Goal: Task Accomplishment & Management: Manage account settings

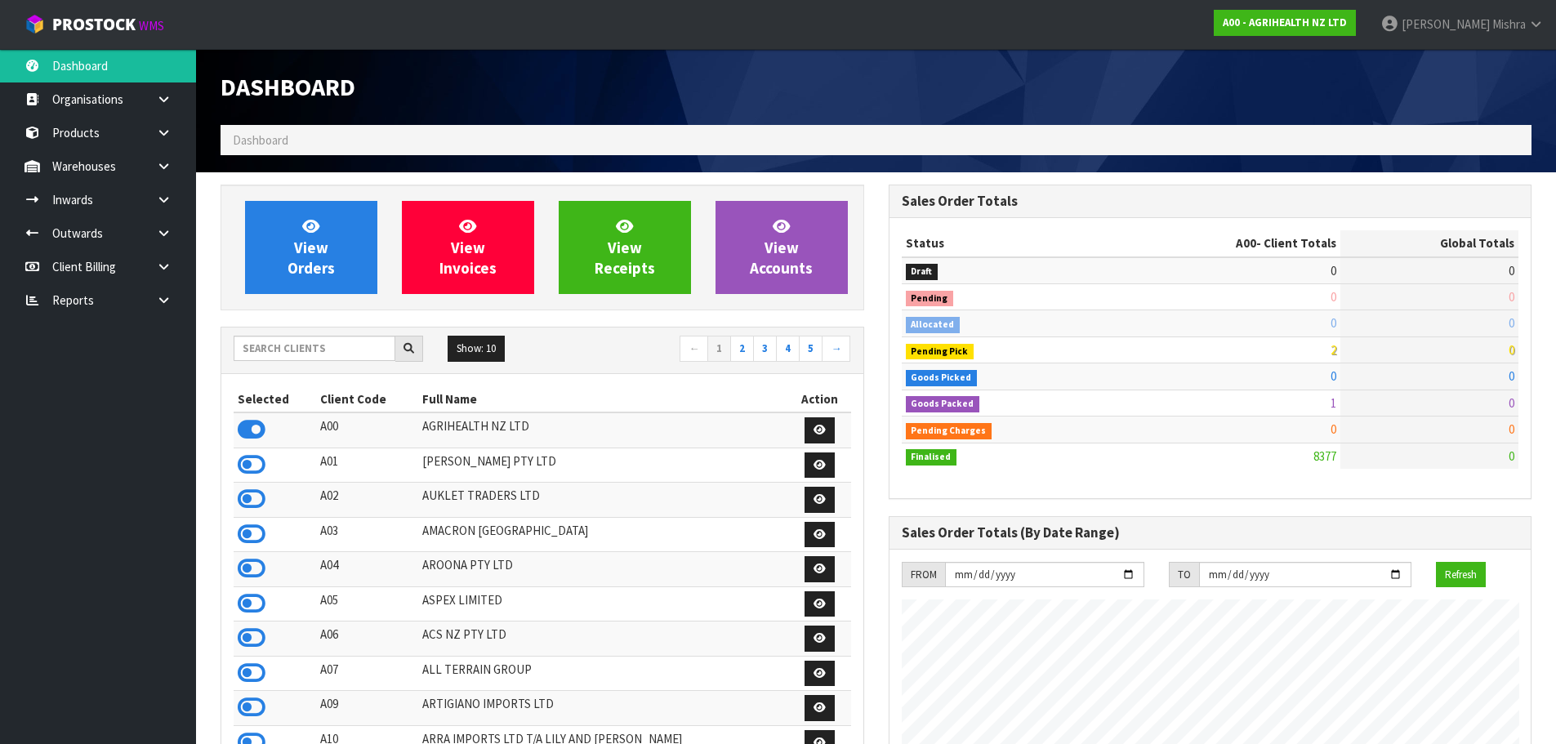
scroll to position [1238, 667]
click at [258, 355] on input "text" at bounding box center [315, 348] width 162 height 25
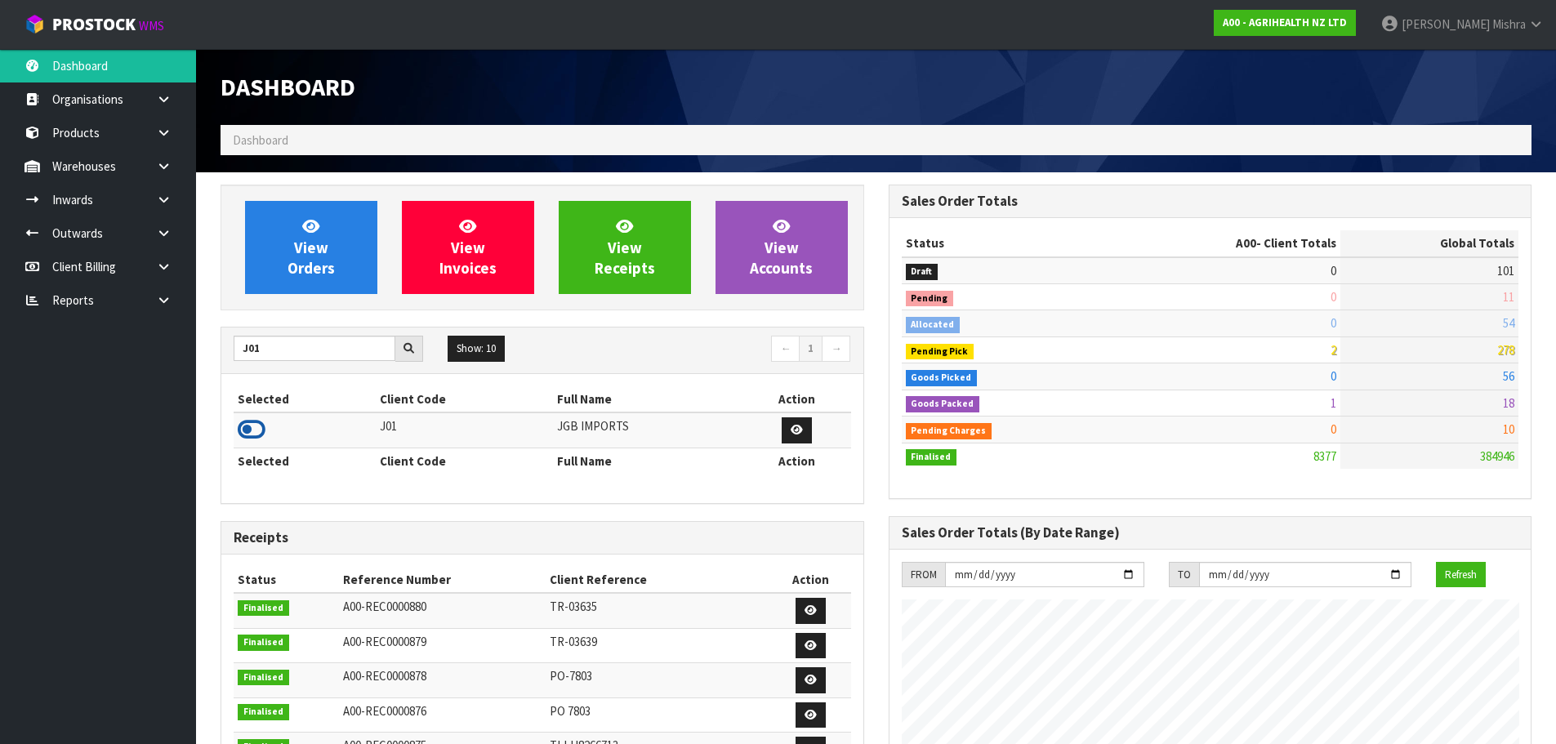
click at [243, 427] on icon at bounding box center [252, 429] width 28 height 25
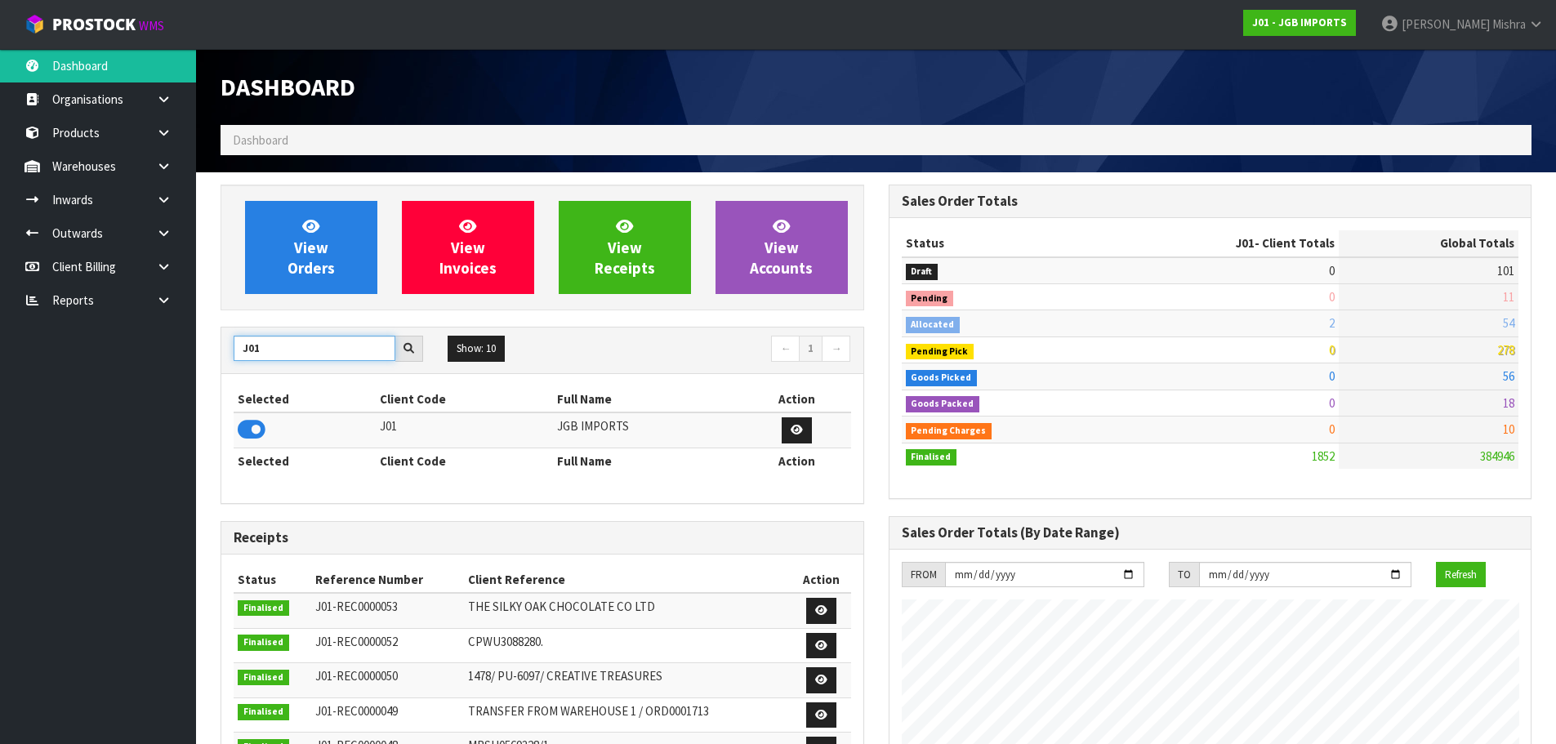
drag, startPoint x: 282, startPoint y: 346, endPoint x: 141, endPoint y: 344, distance: 141.3
click at [141, 344] on body "Toggle navigation ProStock WMS J01 - JGB IMPORTS [PERSON_NAME] Logout Dashboard…" at bounding box center [778, 372] width 1556 height 744
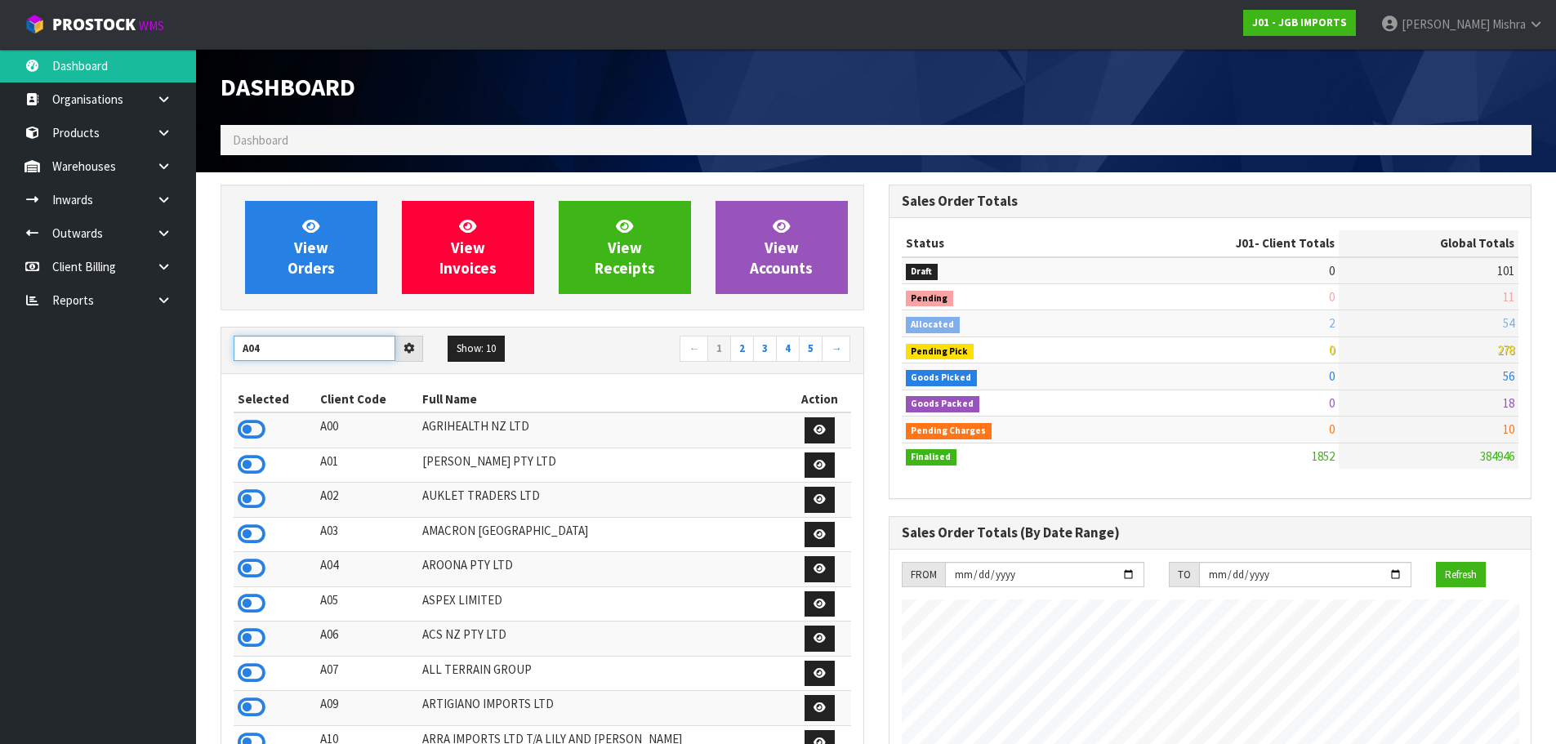
type input "A04"
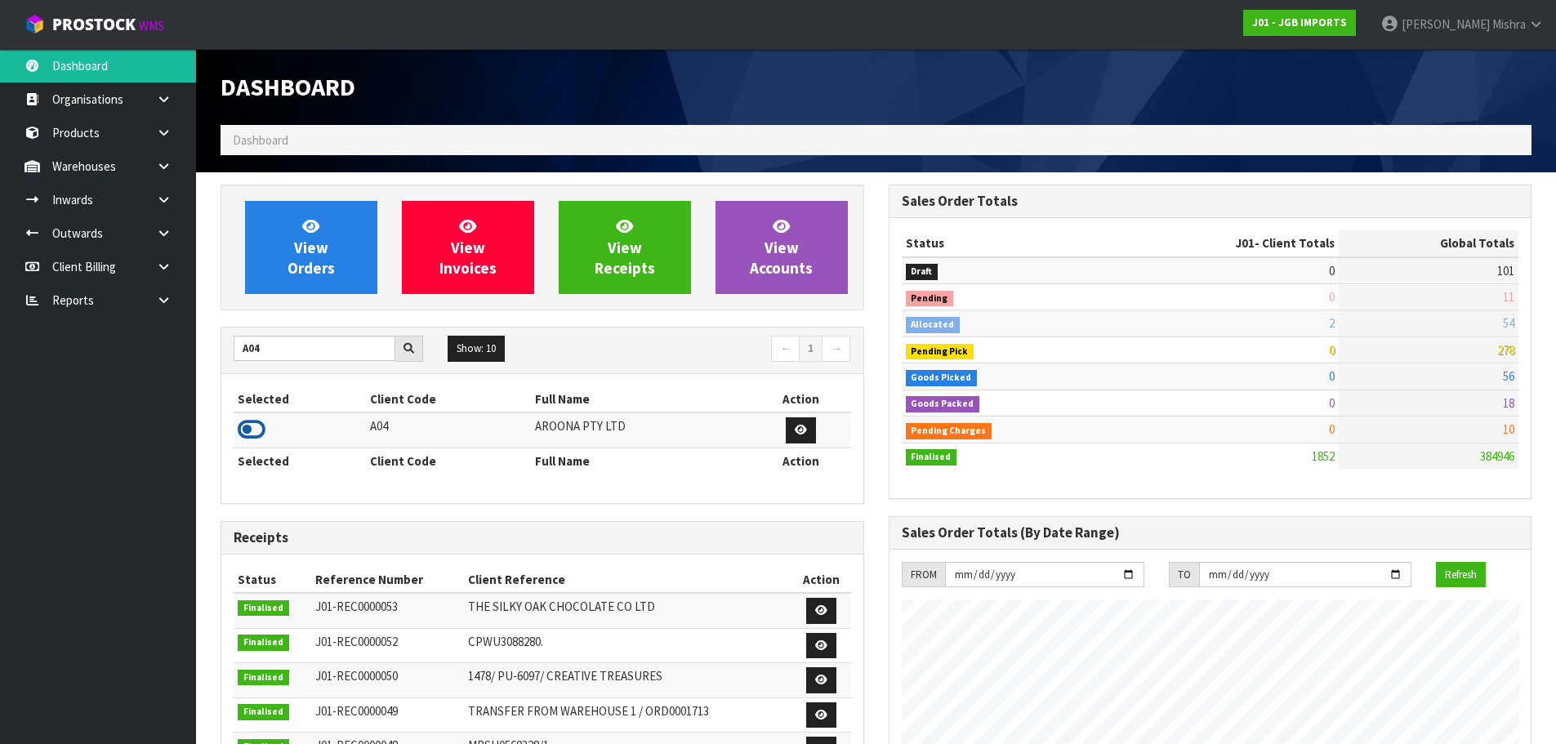
click at [239, 435] on icon at bounding box center [252, 429] width 28 height 25
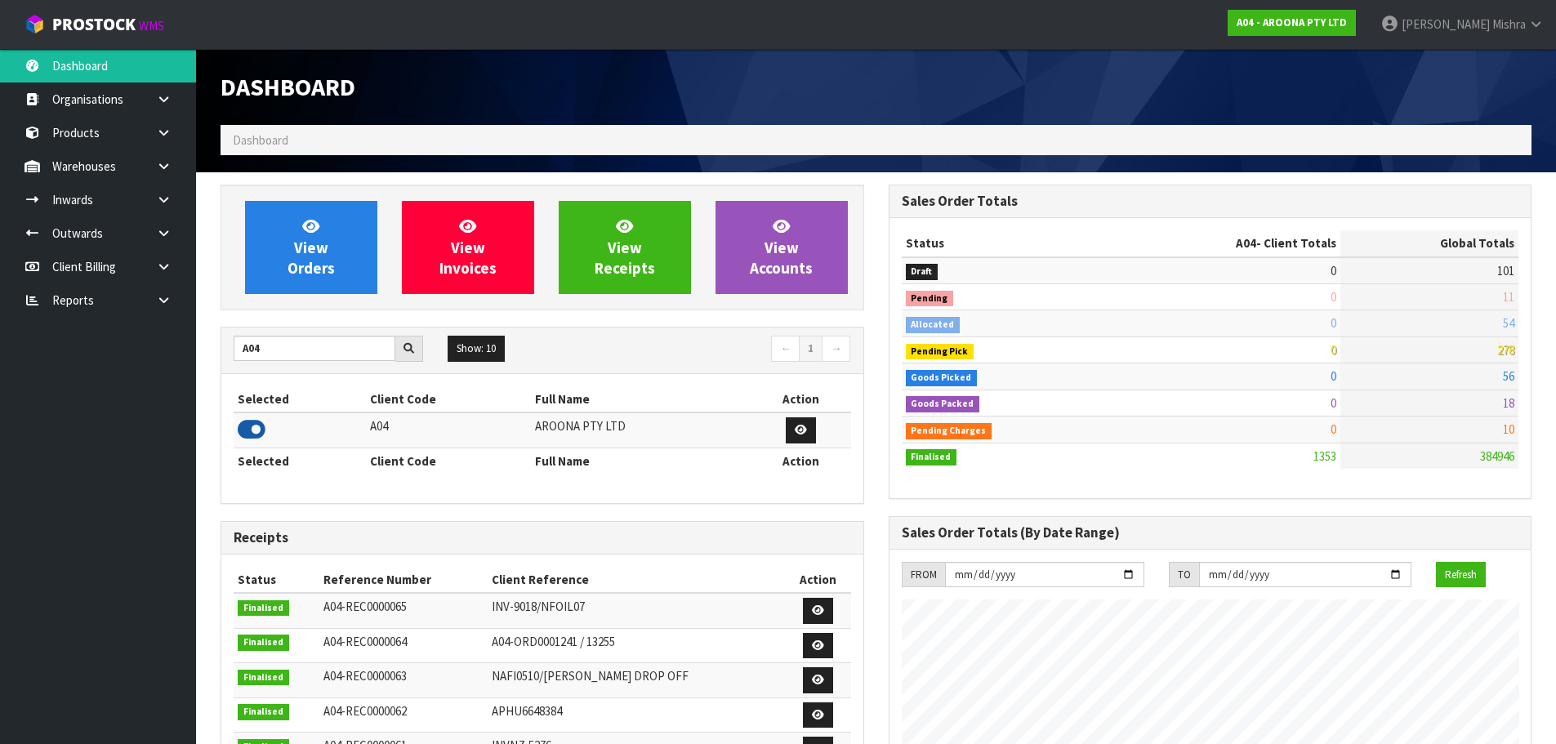
scroll to position [1052, 667]
click at [155, 213] on link at bounding box center [170, 199] width 52 height 33
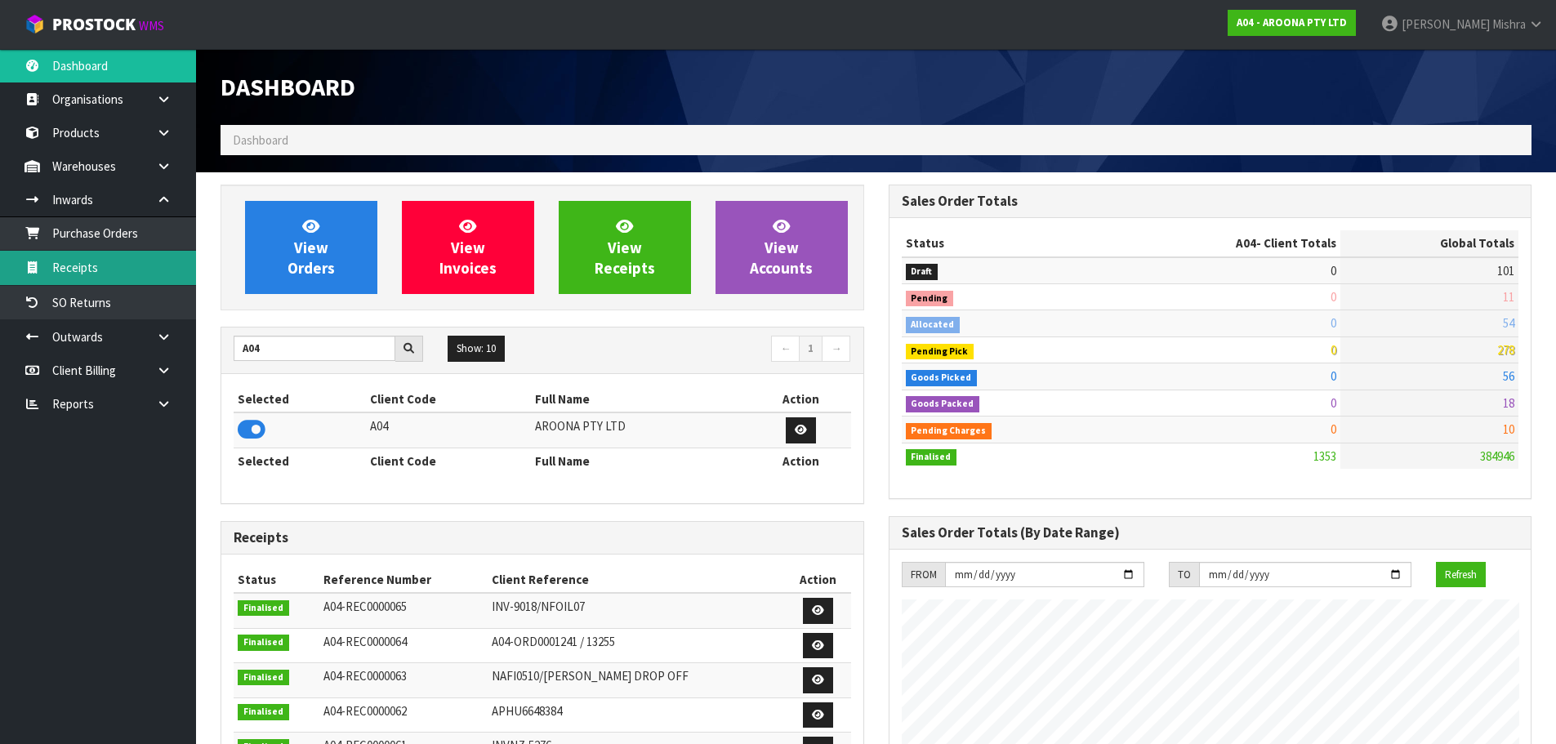
click at [114, 265] on link "Receipts" at bounding box center [98, 267] width 196 height 33
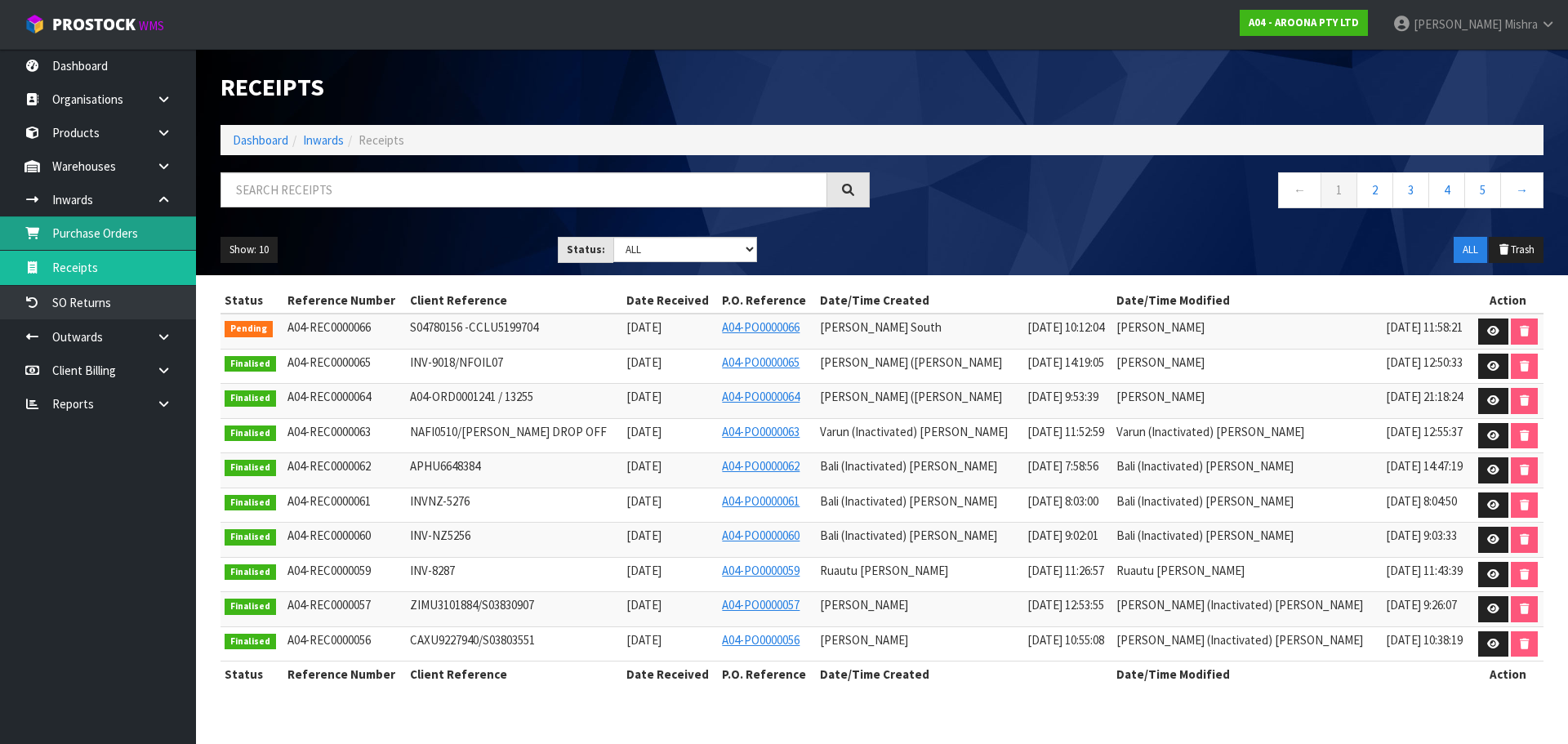
click at [105, 225] on link "Purchase Orders" at bounding box center [98, 232] width 196 height 33
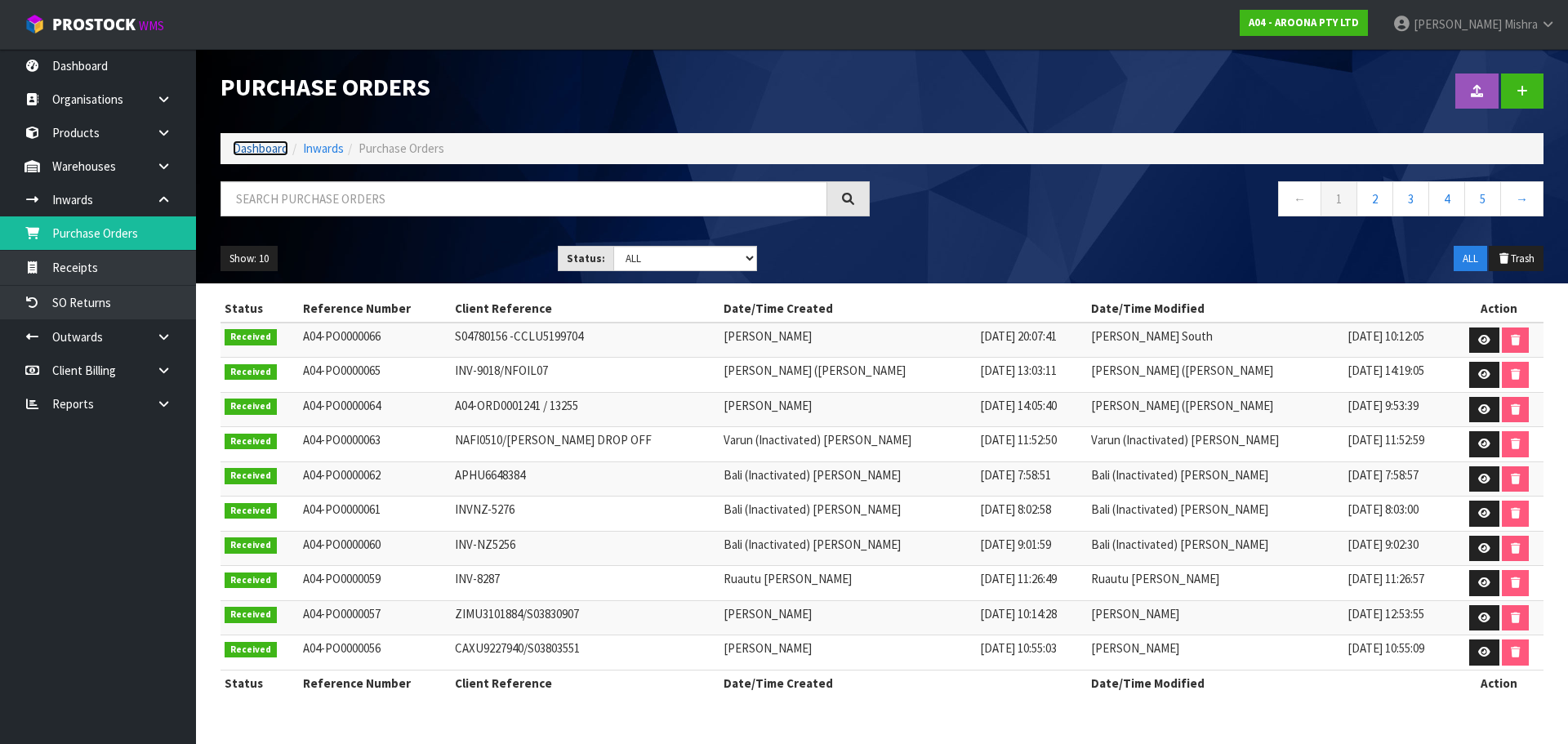
click at [263, 151] on link "Dashboard" at bounding box center [261, 149] width 56 height 16
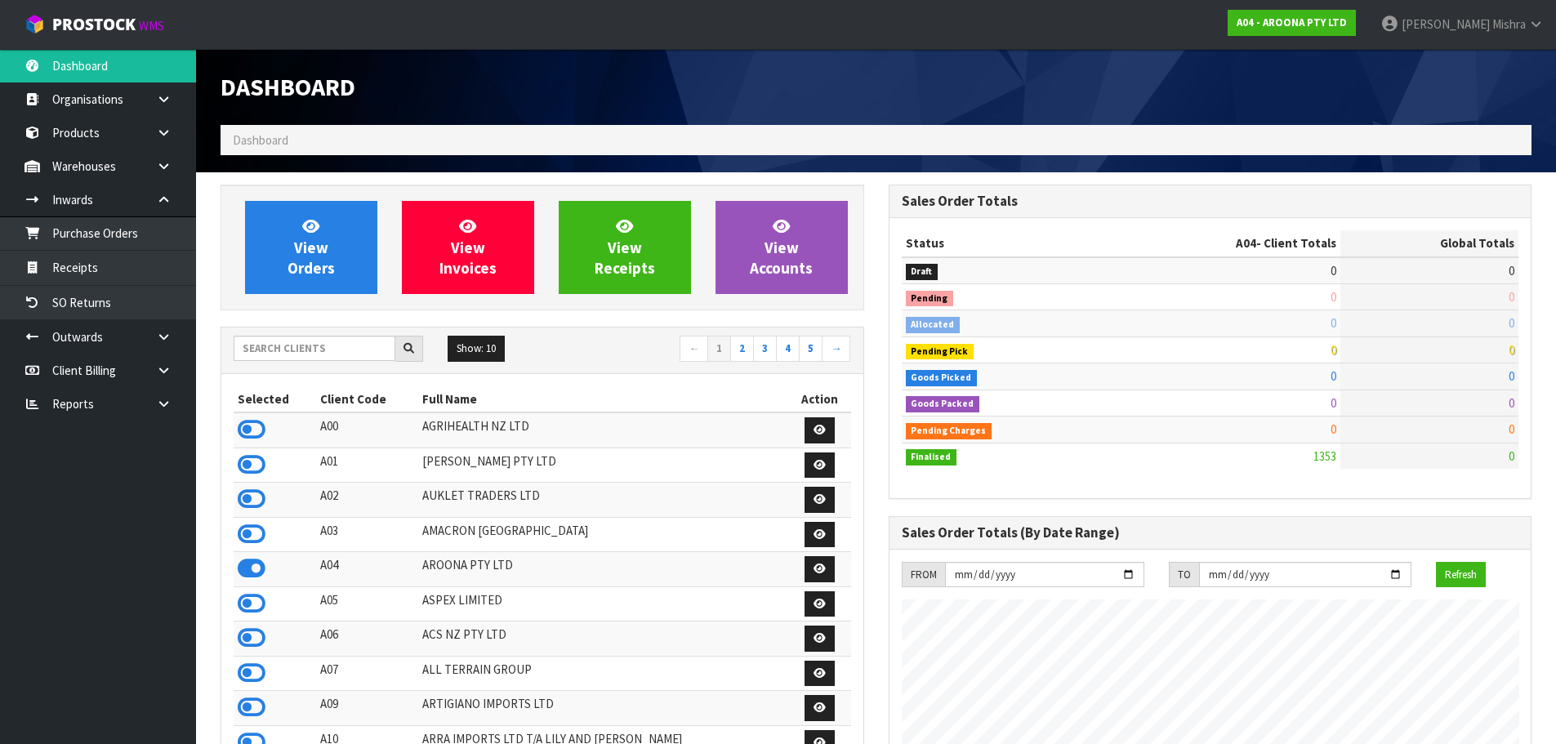
scroll to position [1052, 667]
click at [307, 346] on input "text" at bounding box center [315, 348] width 162 height 25
type input "13"
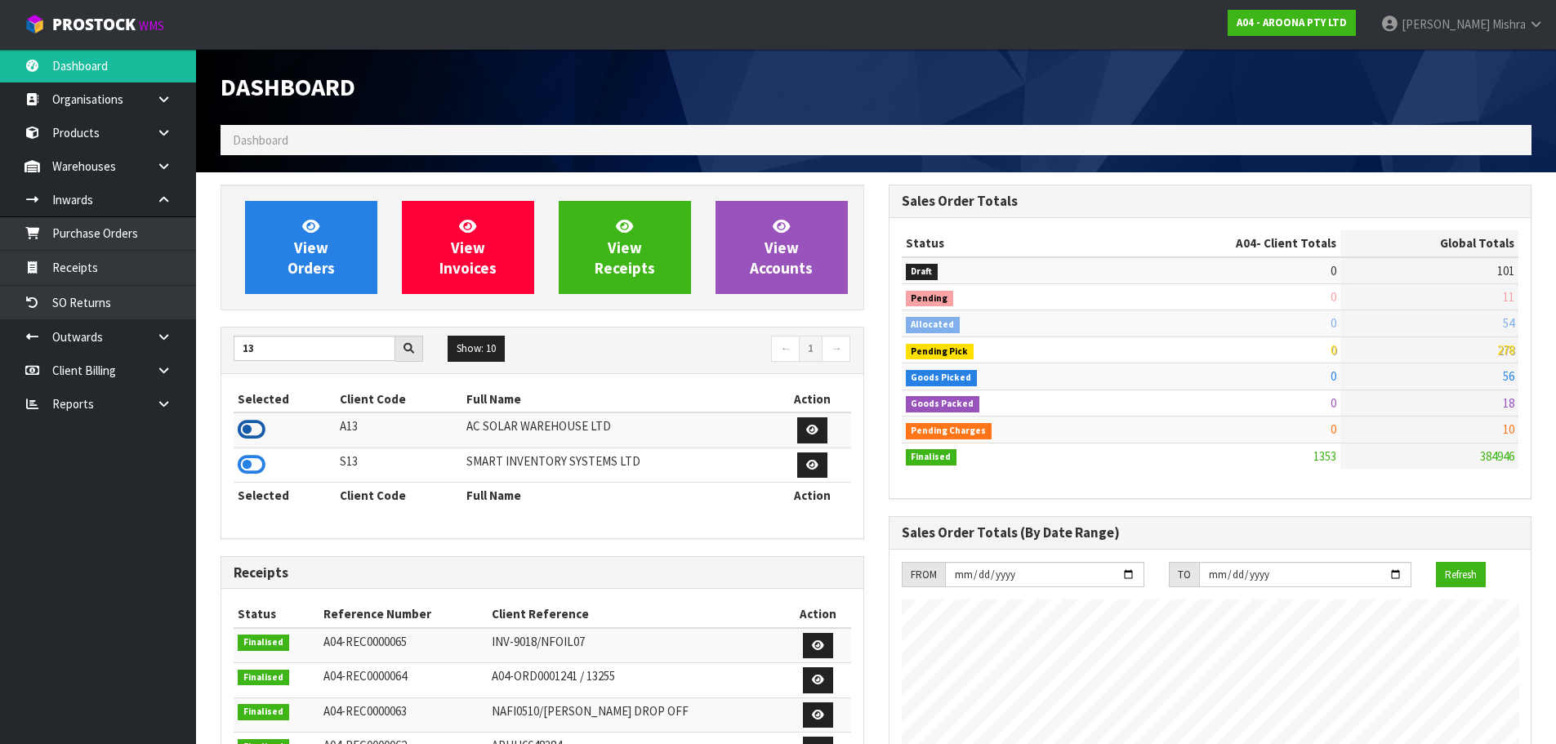
click at [239, 439] on icon at bounding box center [252, 429] width 28 height 25
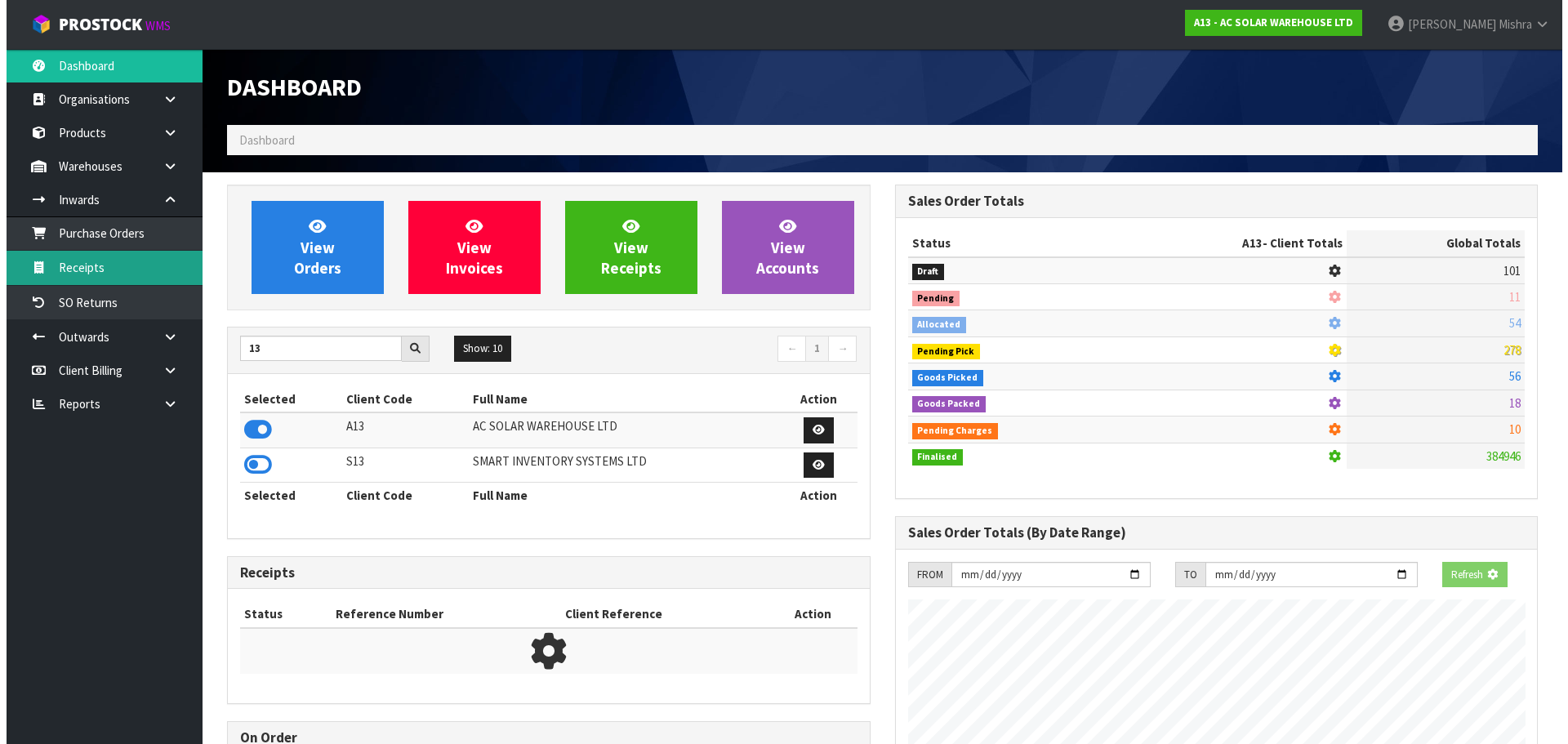
scroll to position [1202, 667]
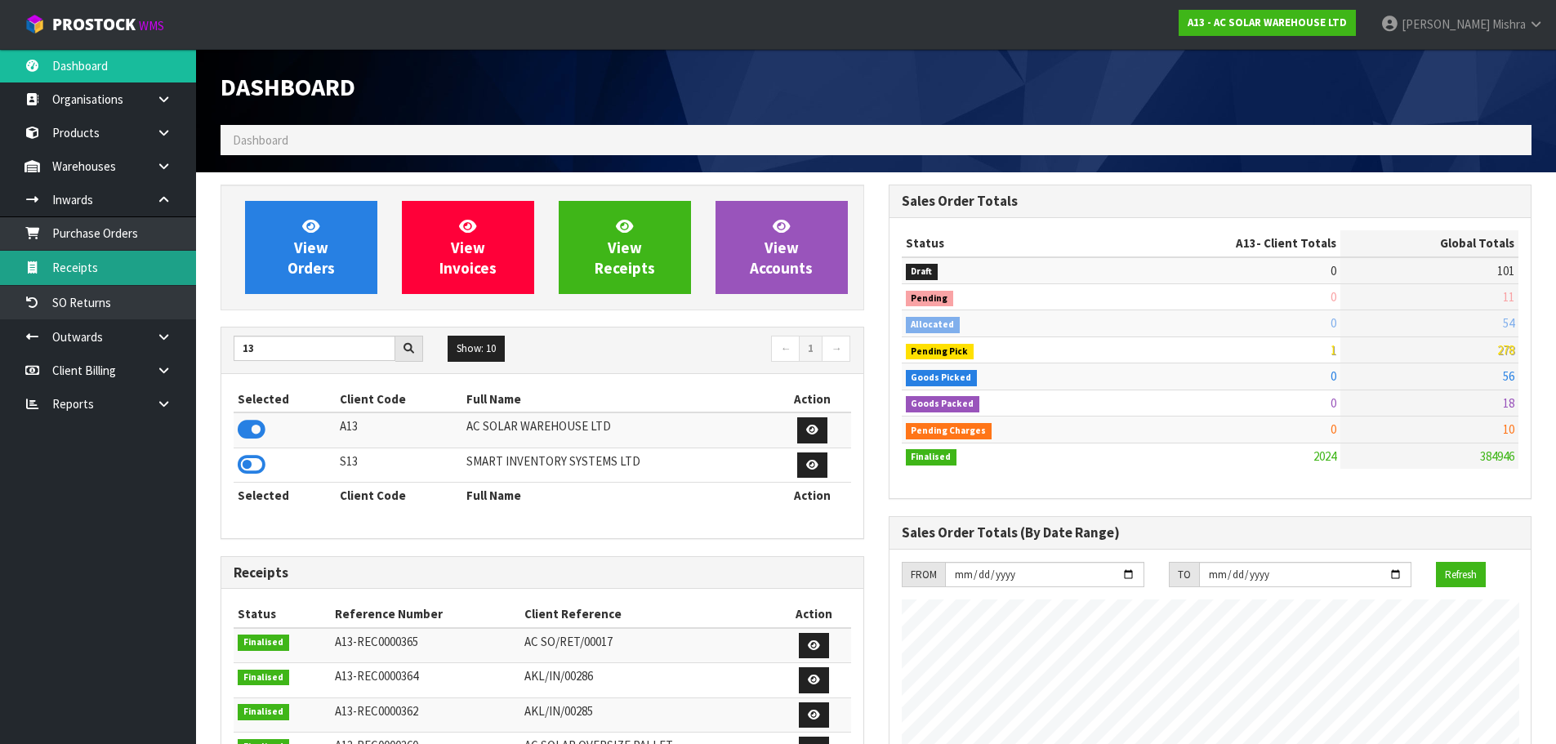
click at [85, 265] on link "Receipts" at bounding box center [98, 267] width 196 height 33
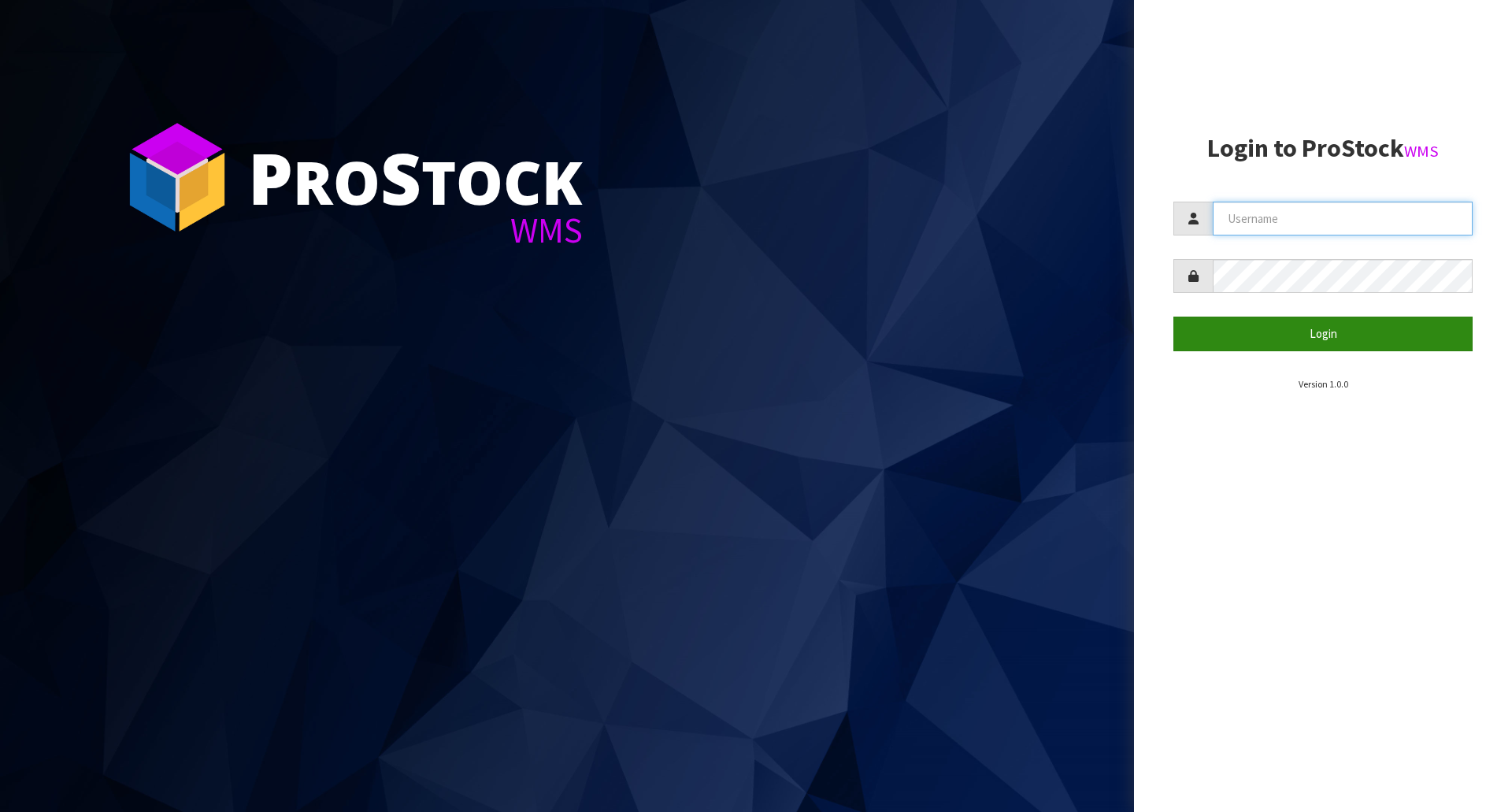
type input "[PERSON_NAME]"
click at [1292, 328] on button "Login" at bounding box center [1323, 333] width 299 height 34
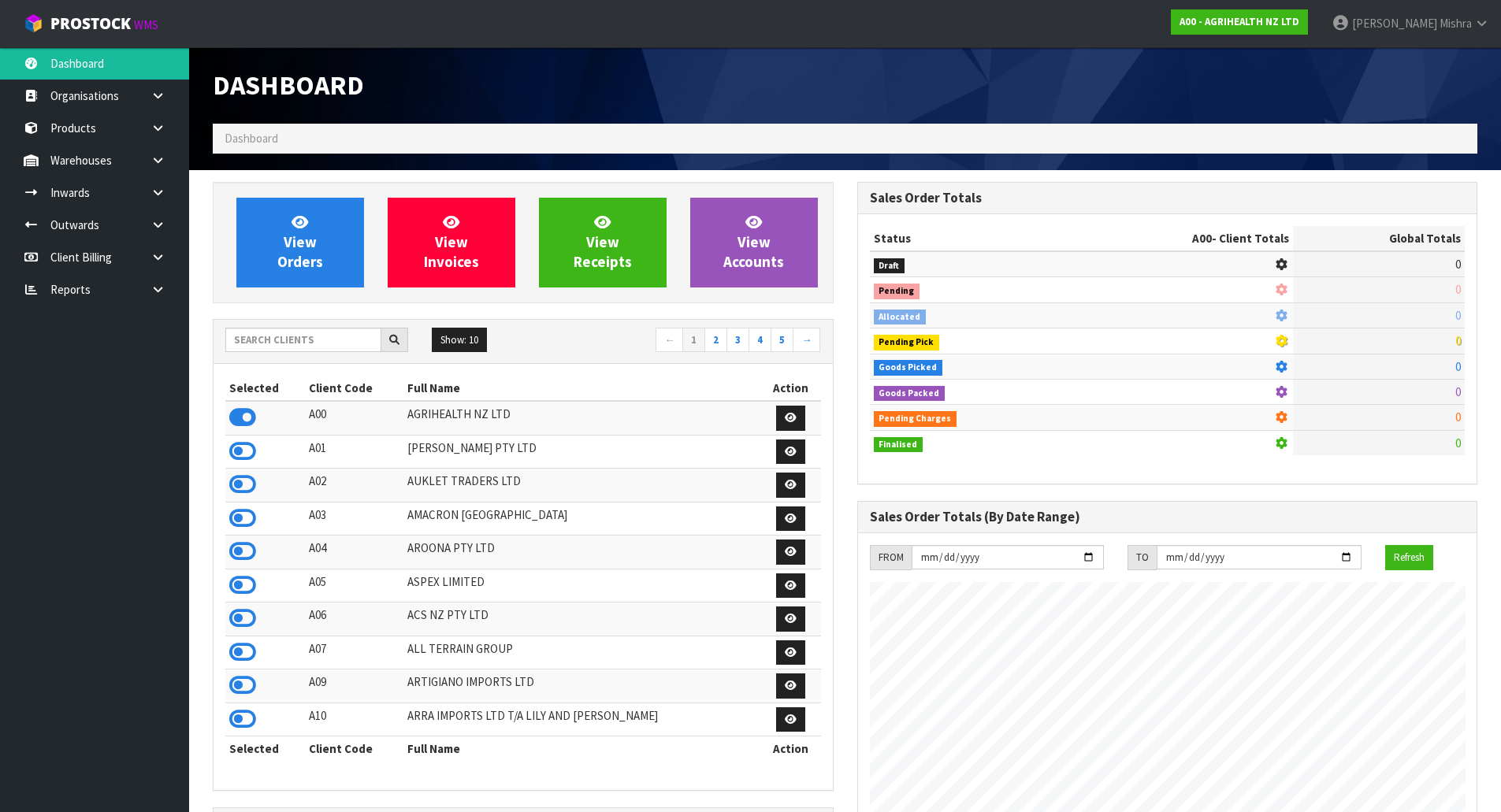
scroll to position [1194, 643]
click at [314, 328] on input "text" at bounding box center [304, 339] width 156 height 24
type input "D04"
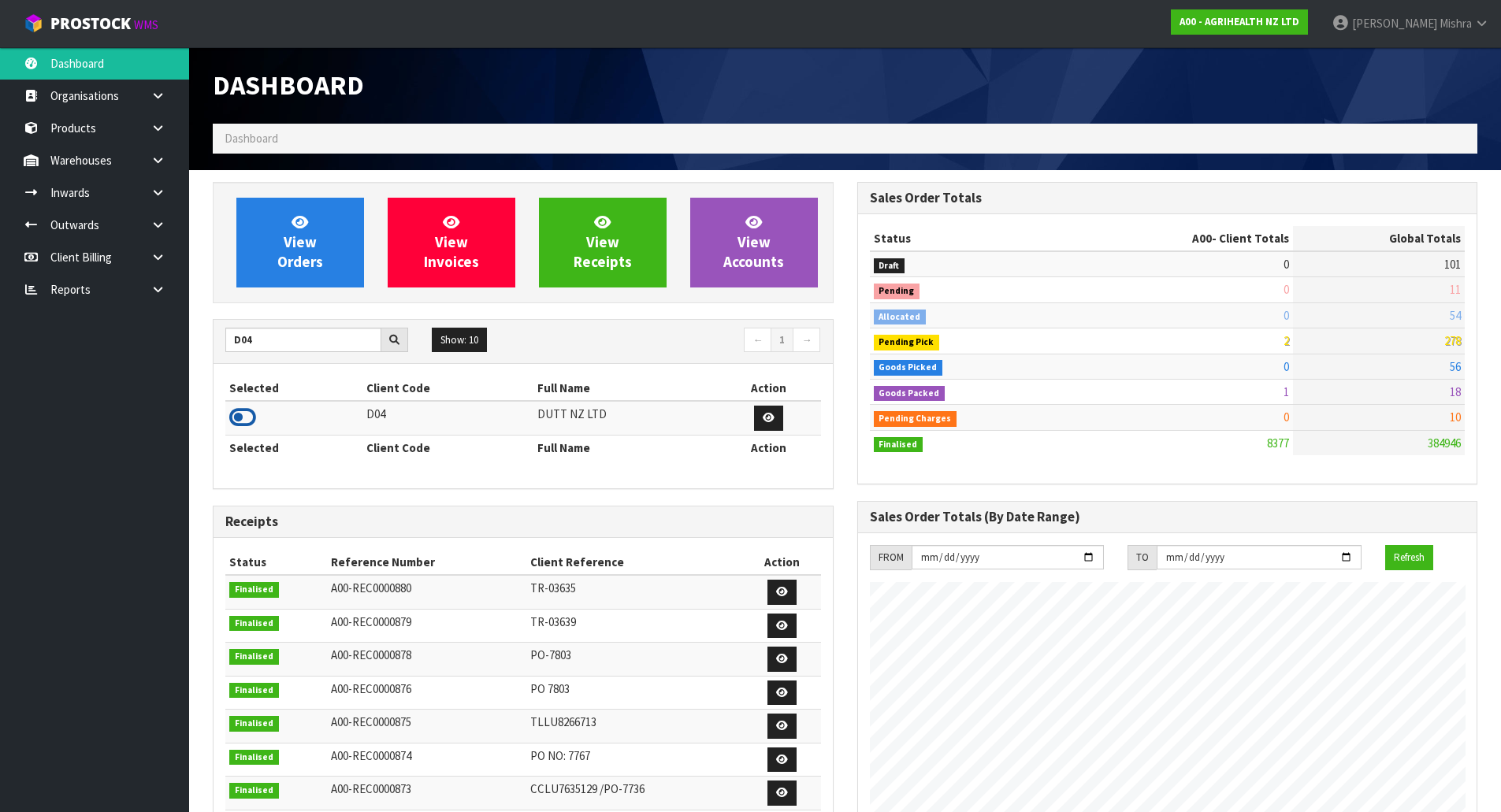
click at [247, 411] on icon at bounding box center [243, 418] width 27 height 24
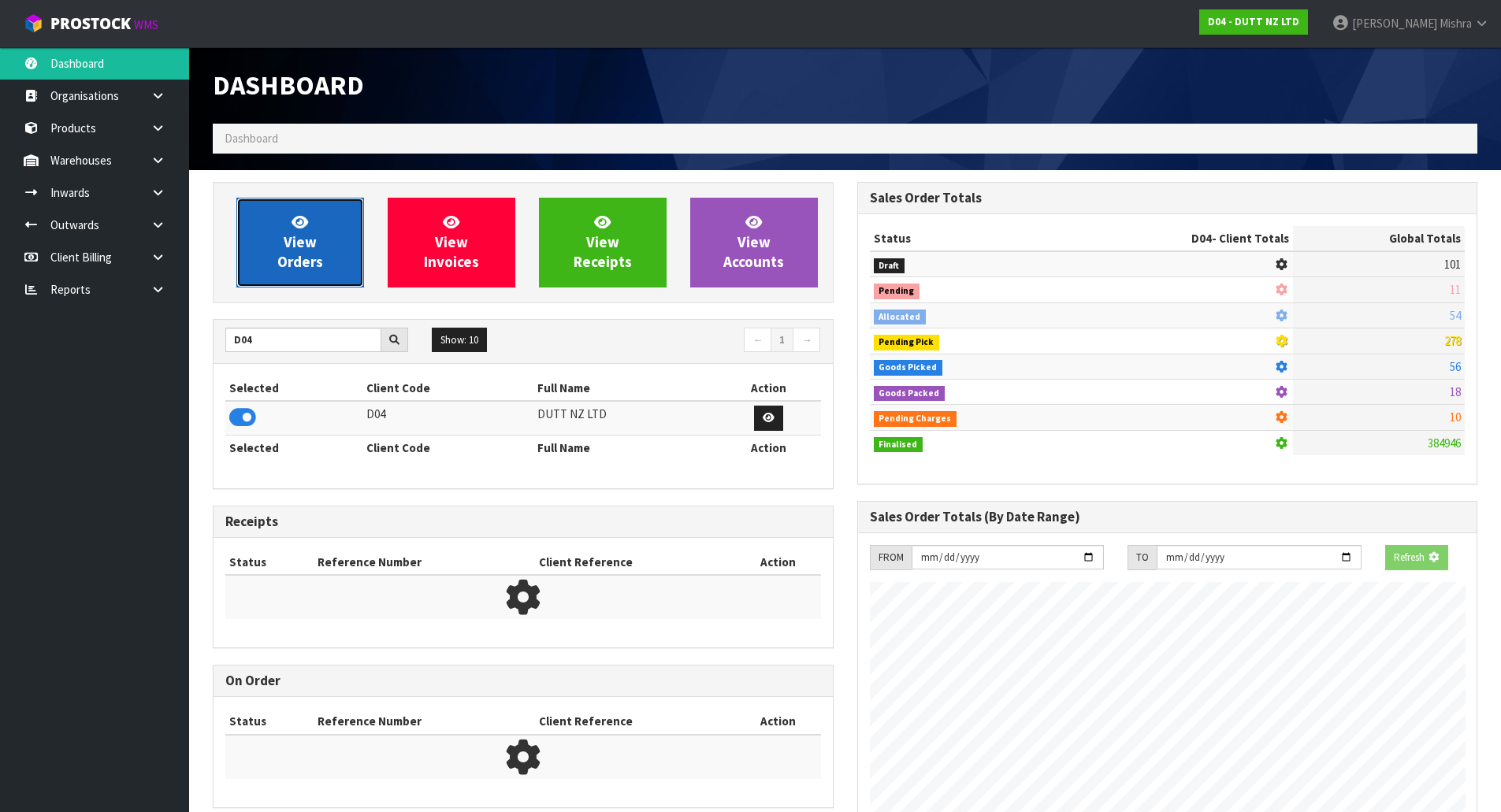
scroll to position [1260, 643]
click at [289, 247] on span "View Orders" at bounding box center [300, 242] width 45 height 59
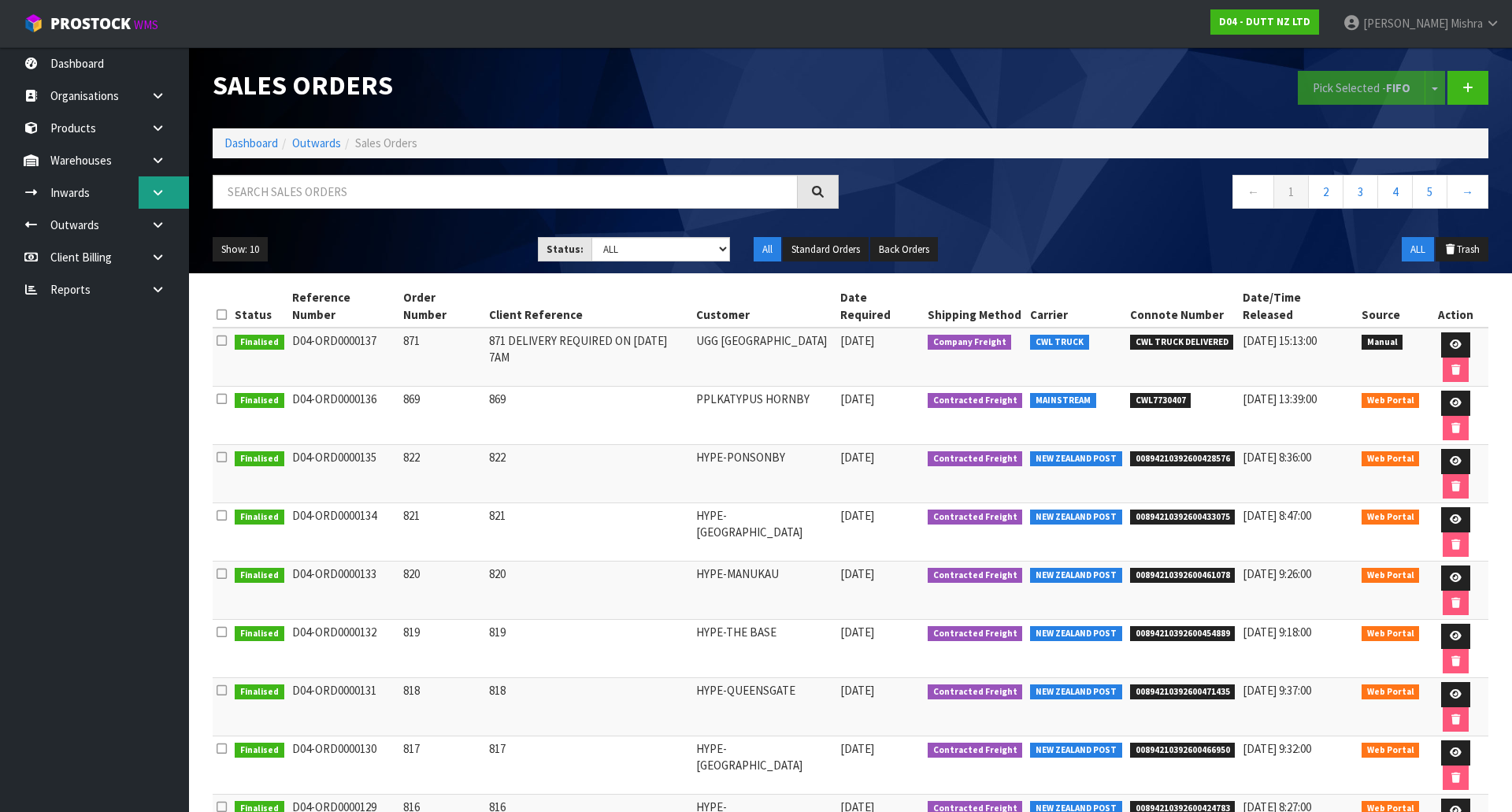
click at [148, 187] on link at bounding box center [164, 192] width 50 height 32
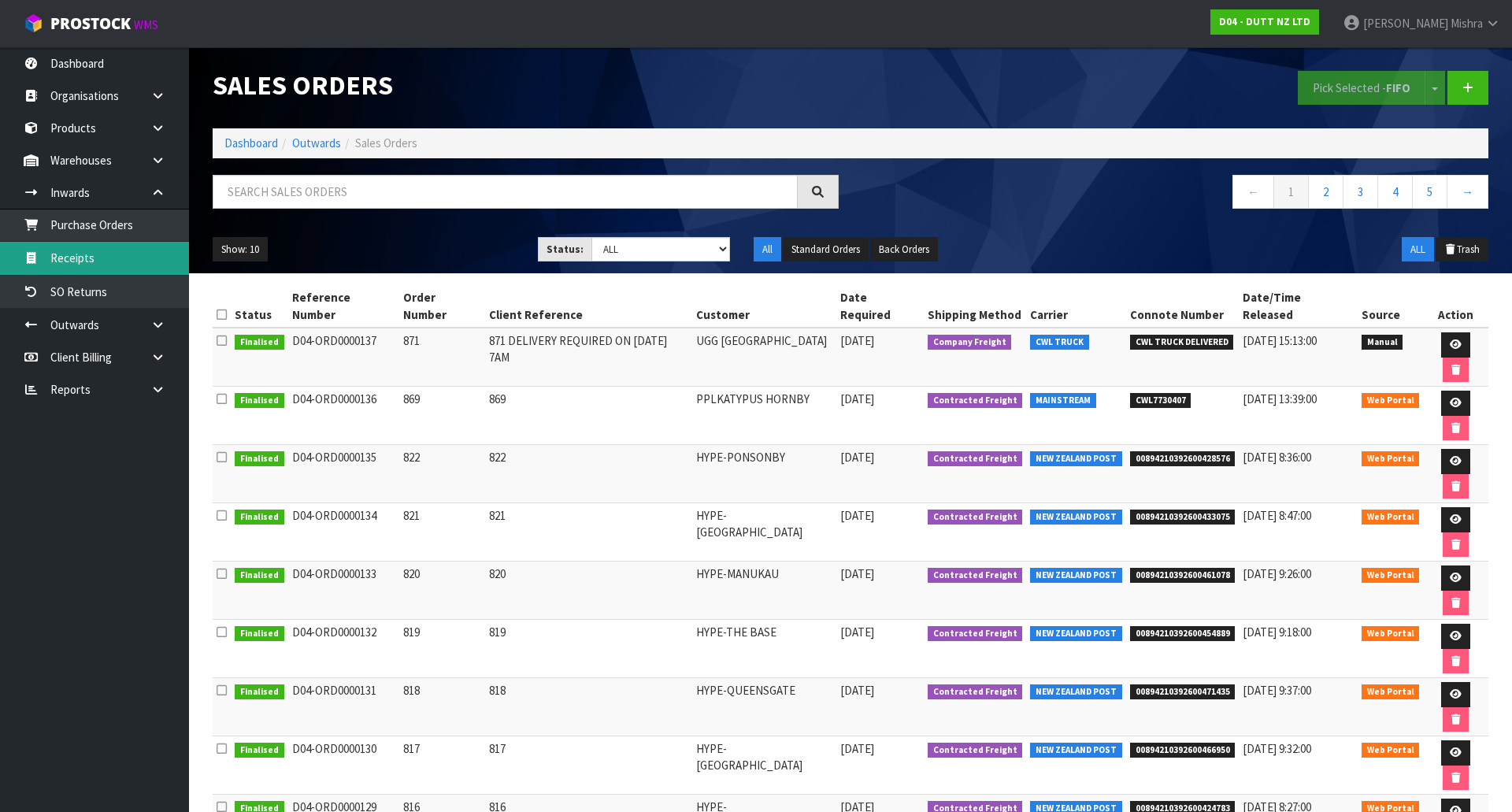
click at [107, 244] on link "Receipts" at bounding box center [94, 257] width 189 height 32
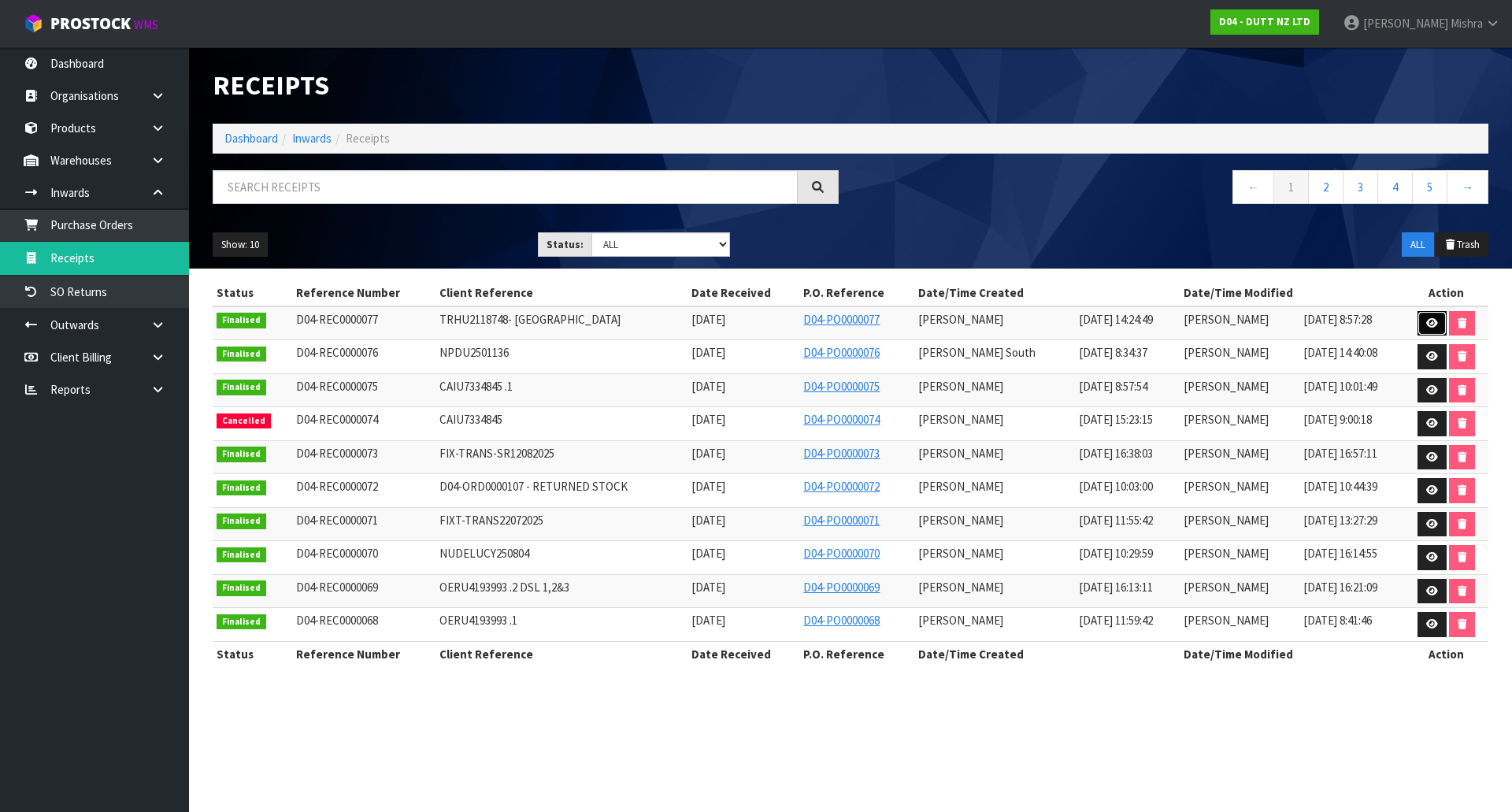
click at [1429, 320] on icon at bounding box center [1432, 323] width 12 height 11
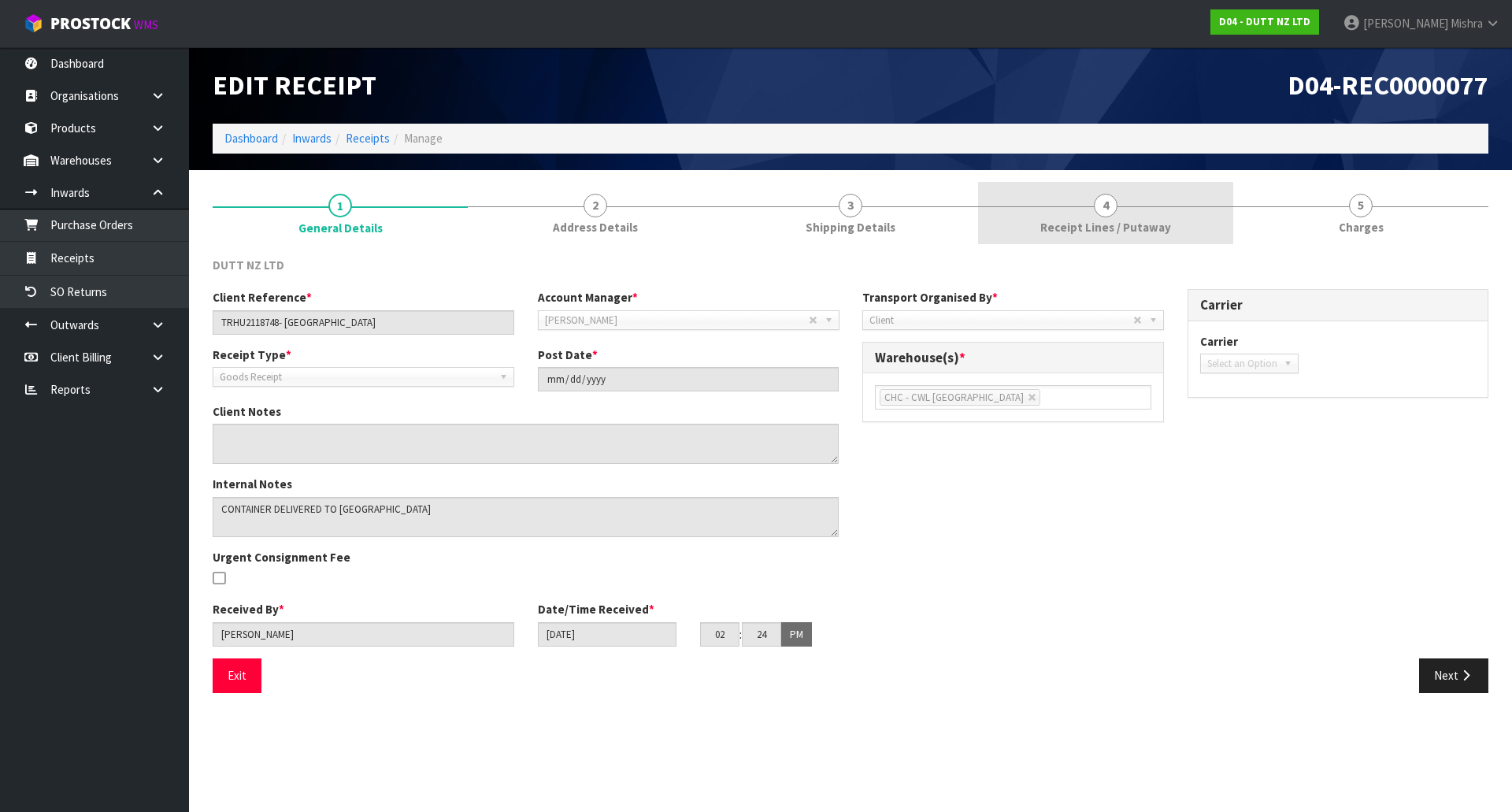
click at [1136, 218] on link "4 Receipt Lines / Putaway" at bounding box center [1106, 213] width 256 height 63
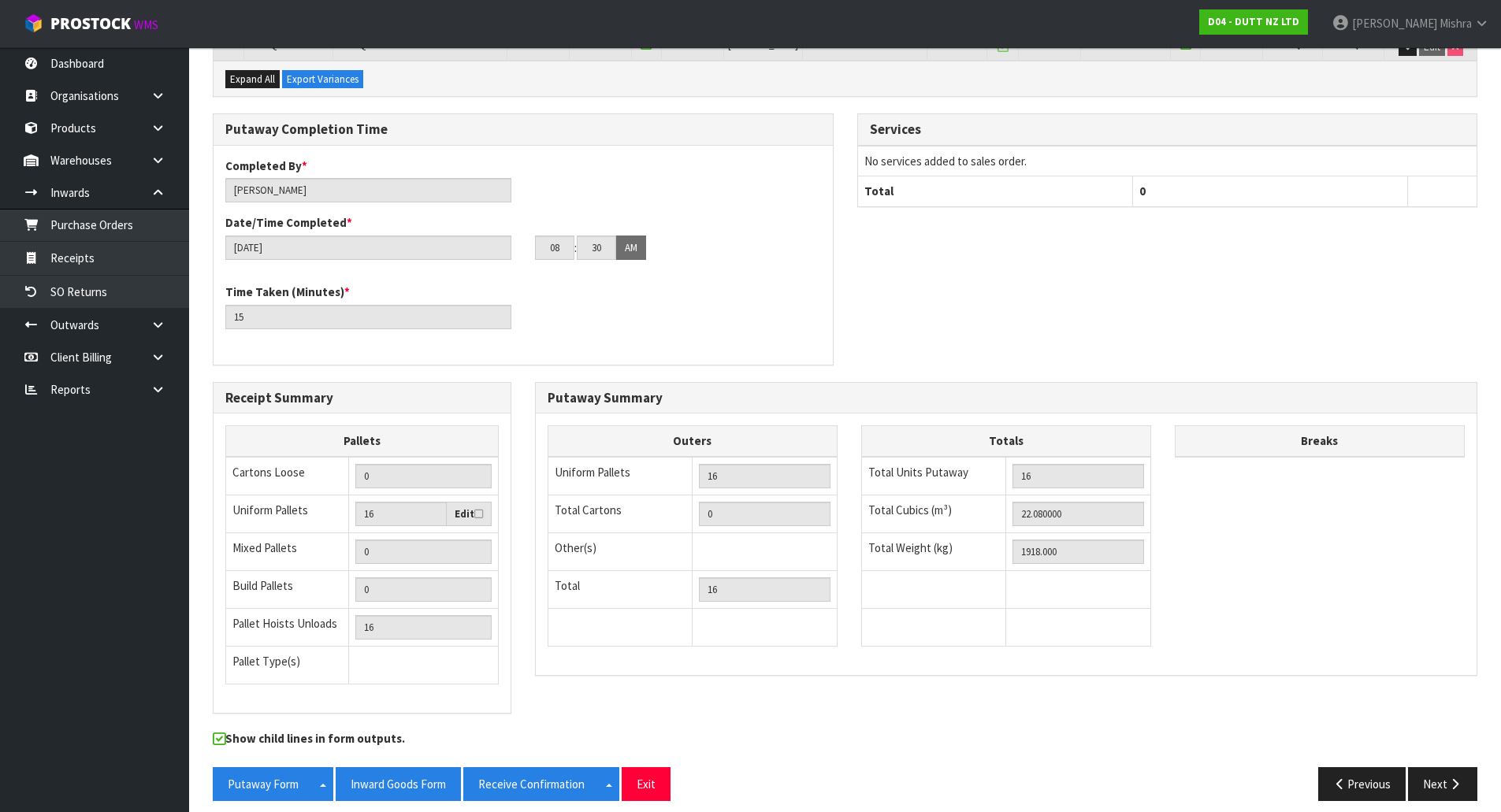
scroll to position [738, 0]
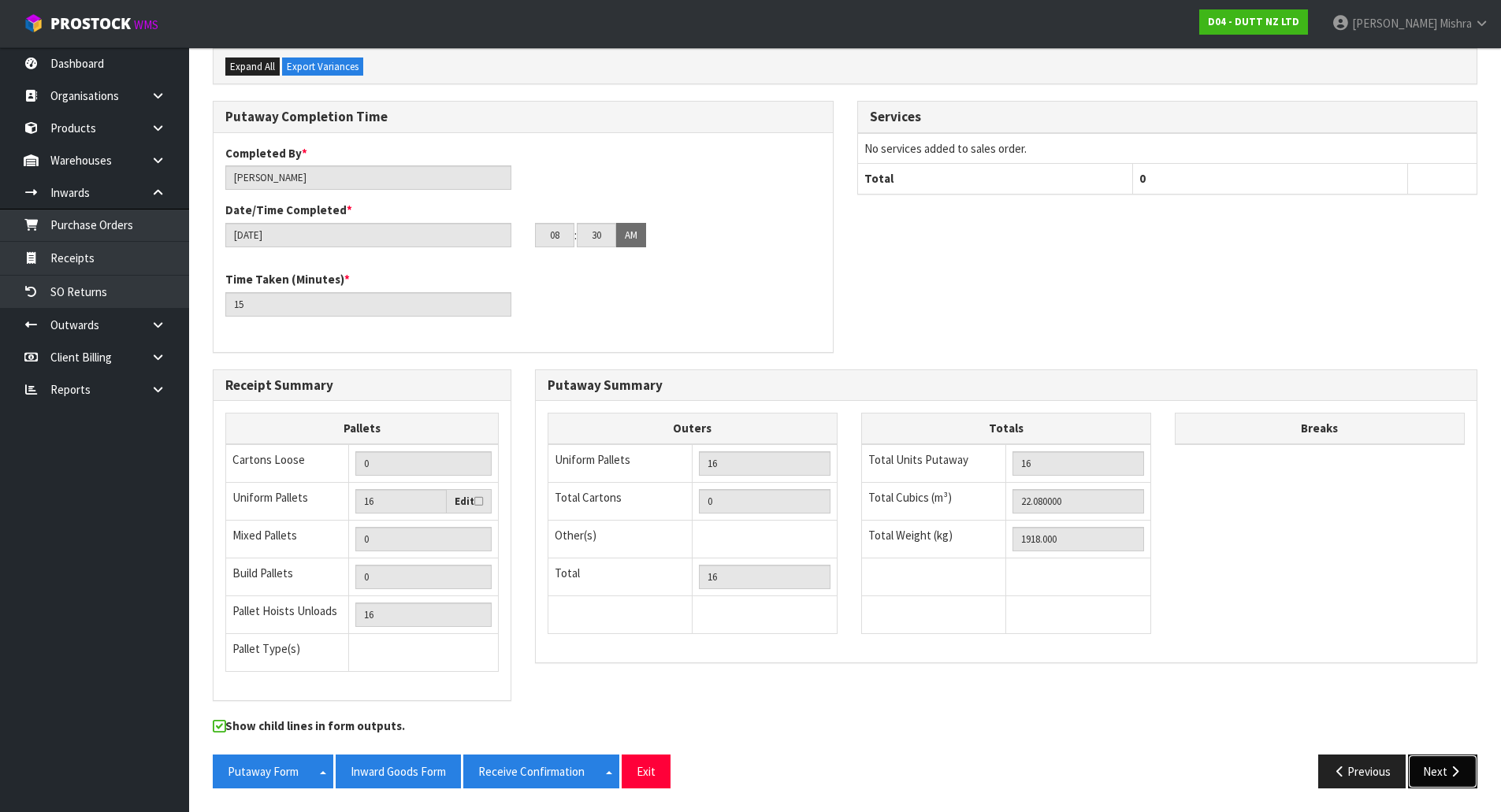
click at [1431, 764] on button "Next" at bounding box center [1443, 771] width 69 height 34
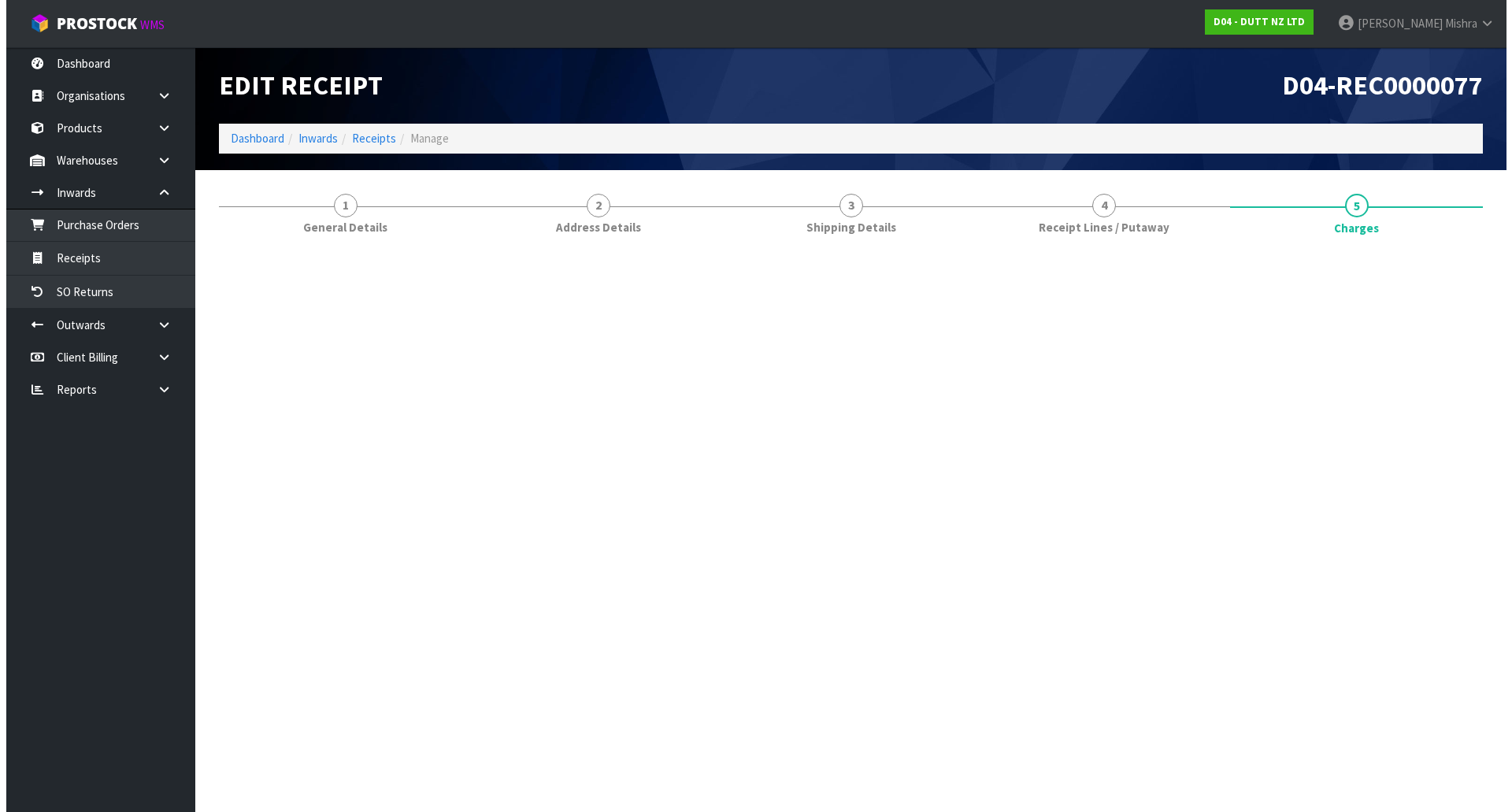
scroll to position [0, 0]
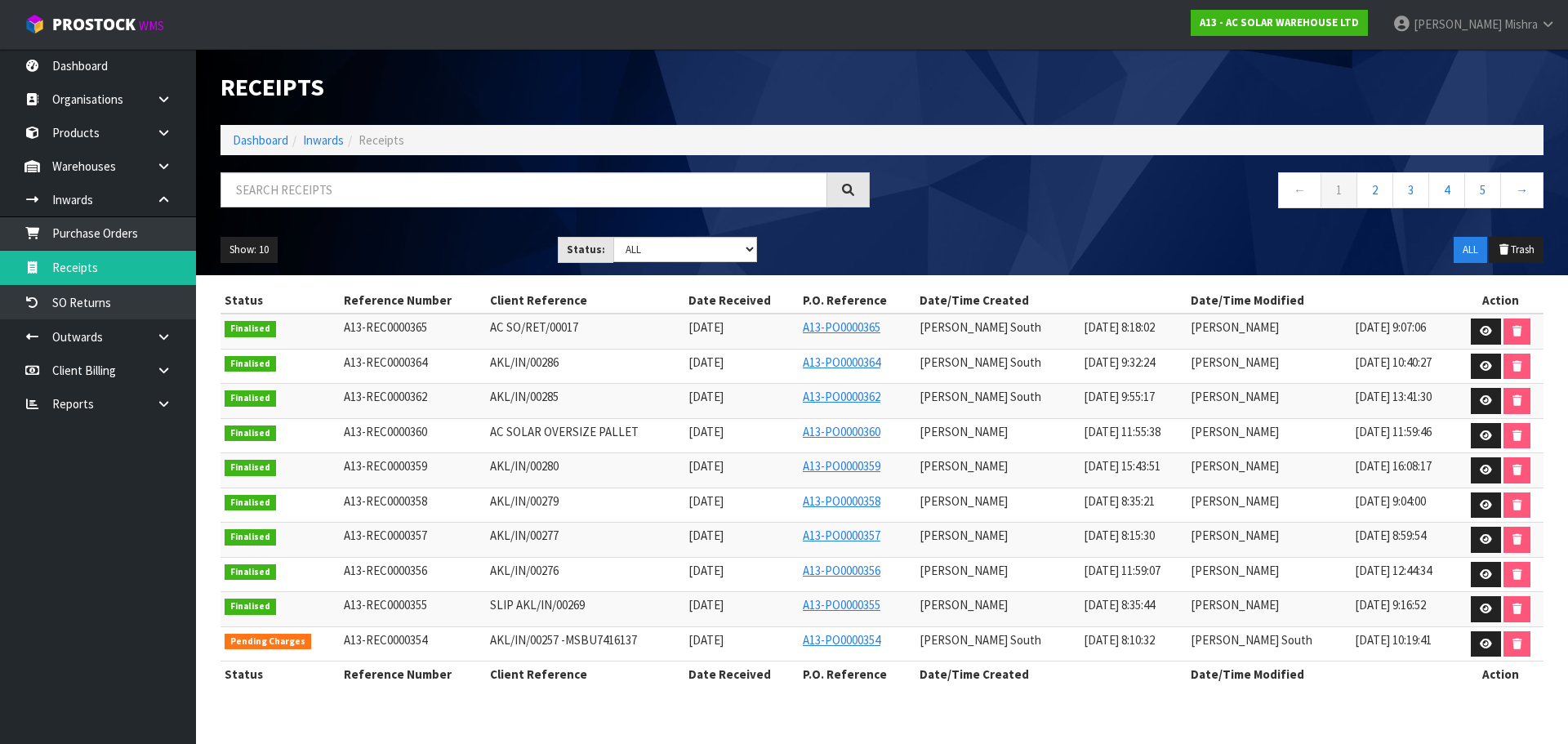
click at [262, 151] on ol "Dashboard Inwards Receipts" at bounding box center [882, 140] width 1323 height 30
click at [265, 147] on link "Dashboard" at bounding box center [261, 140] width 56 height 16
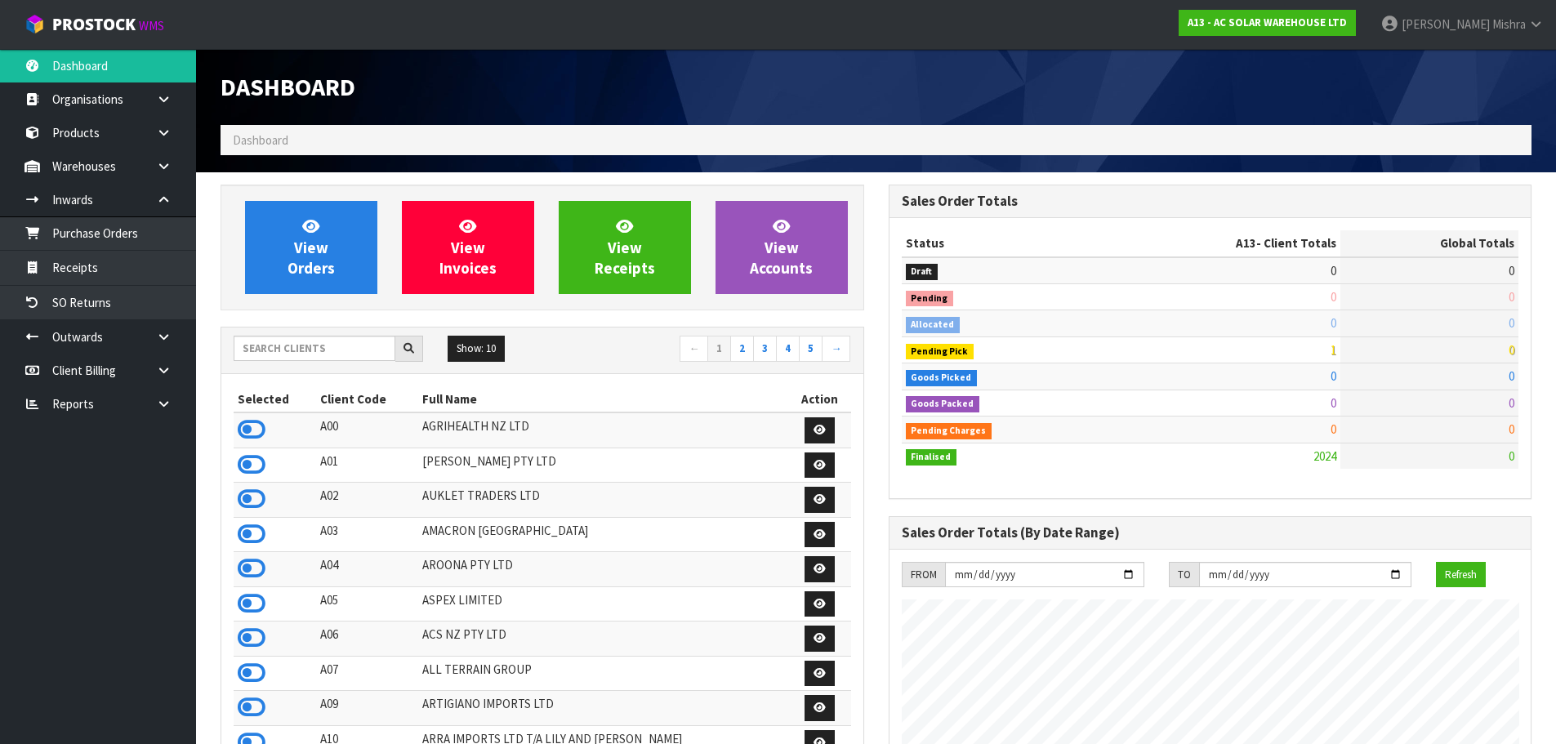
scroll to position [1202, 667]
click at [298, 352] on input "text" at bounding box center [315, 348] width 162 height 25
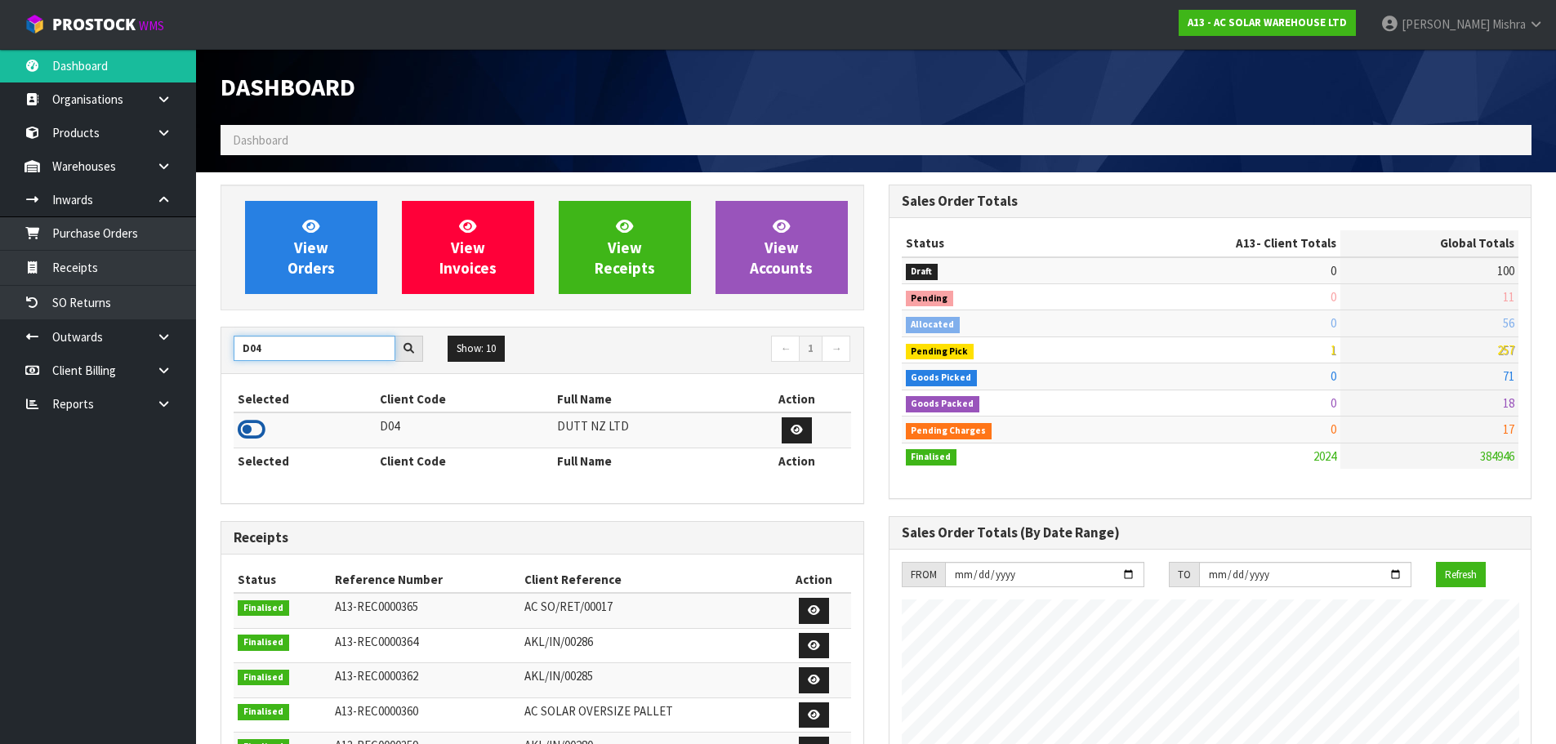
type input "D04"
click at [243, 434] on icon at bounding box center [252, 429] width 28 height 25
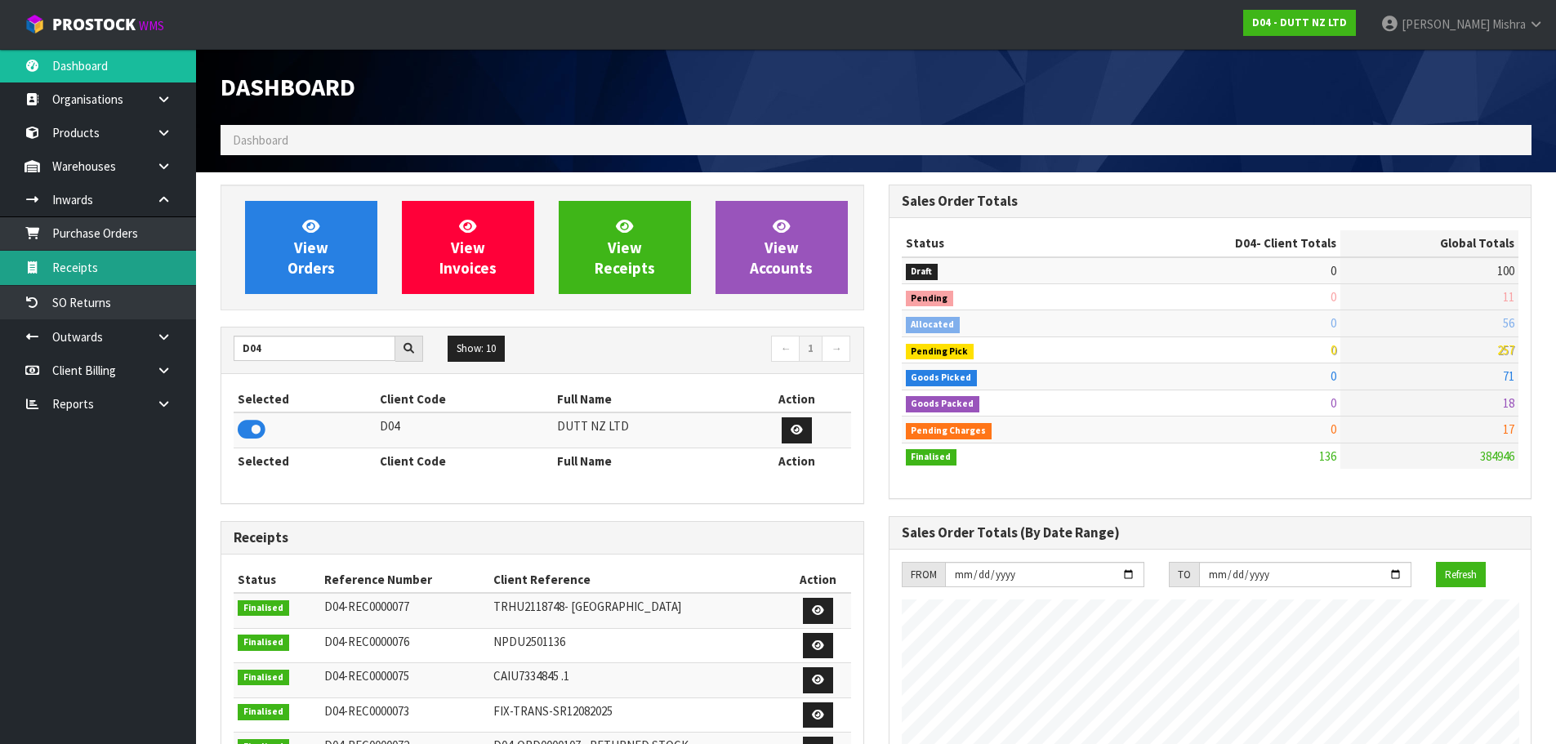
scroll to position [1325, 667]
click at [159, 281] on link "Receipts" at bounding box center [98, 267] width 196 height 33
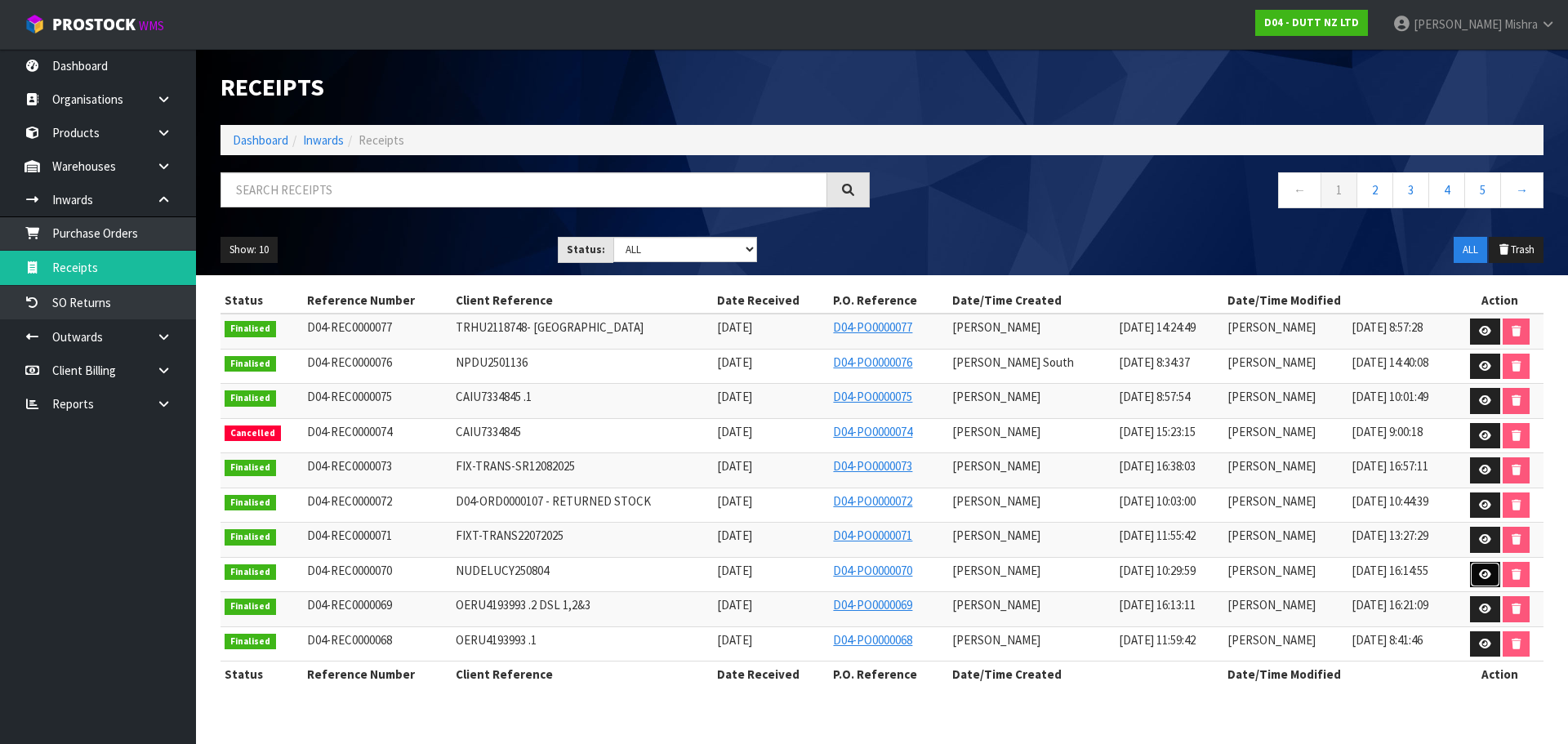
click at [1482, 570] on icon at bounding box center [1485, 574] width 12 height 11
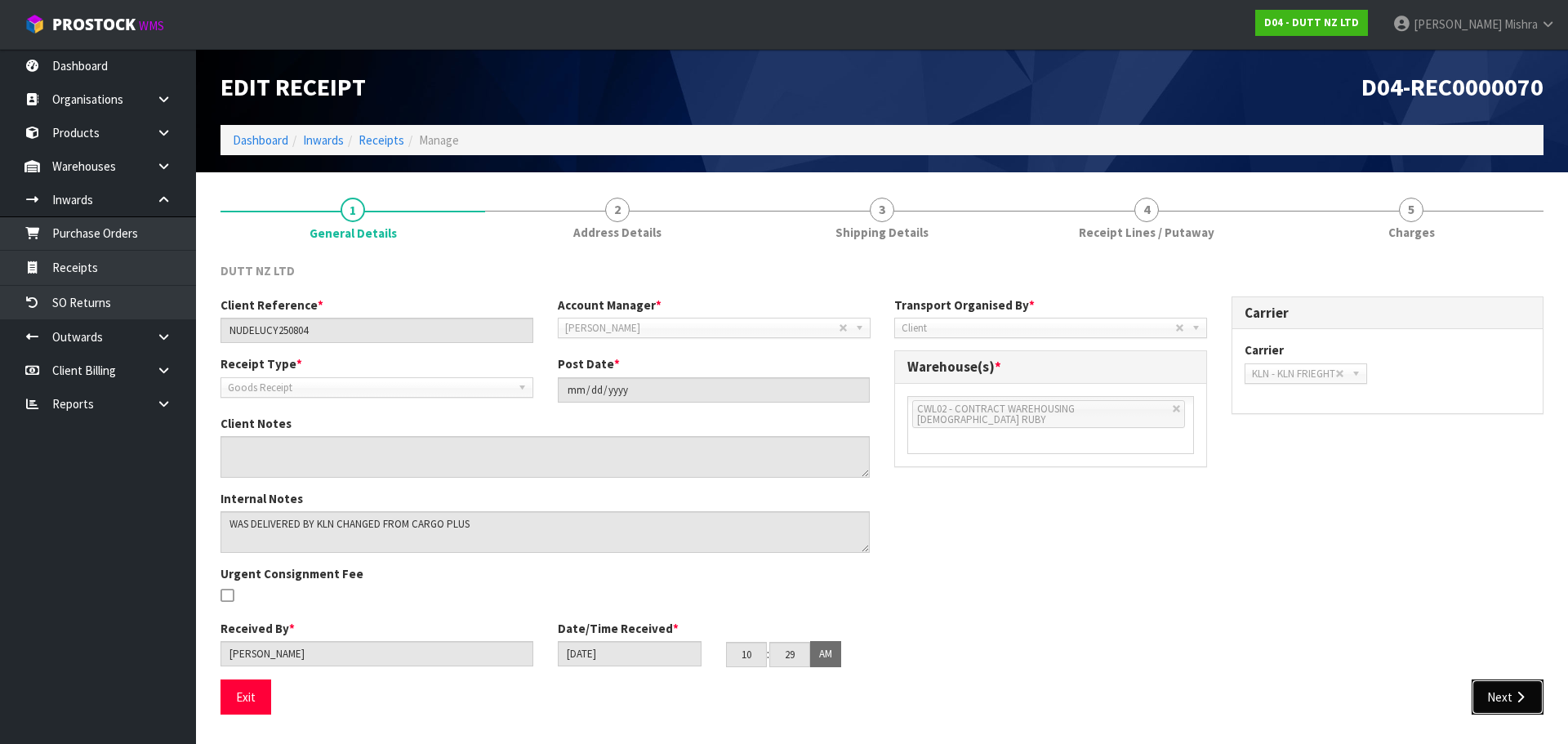
click at [1537, 694] on button "Next" at bounding box center [1508, 697] width 72 height 35
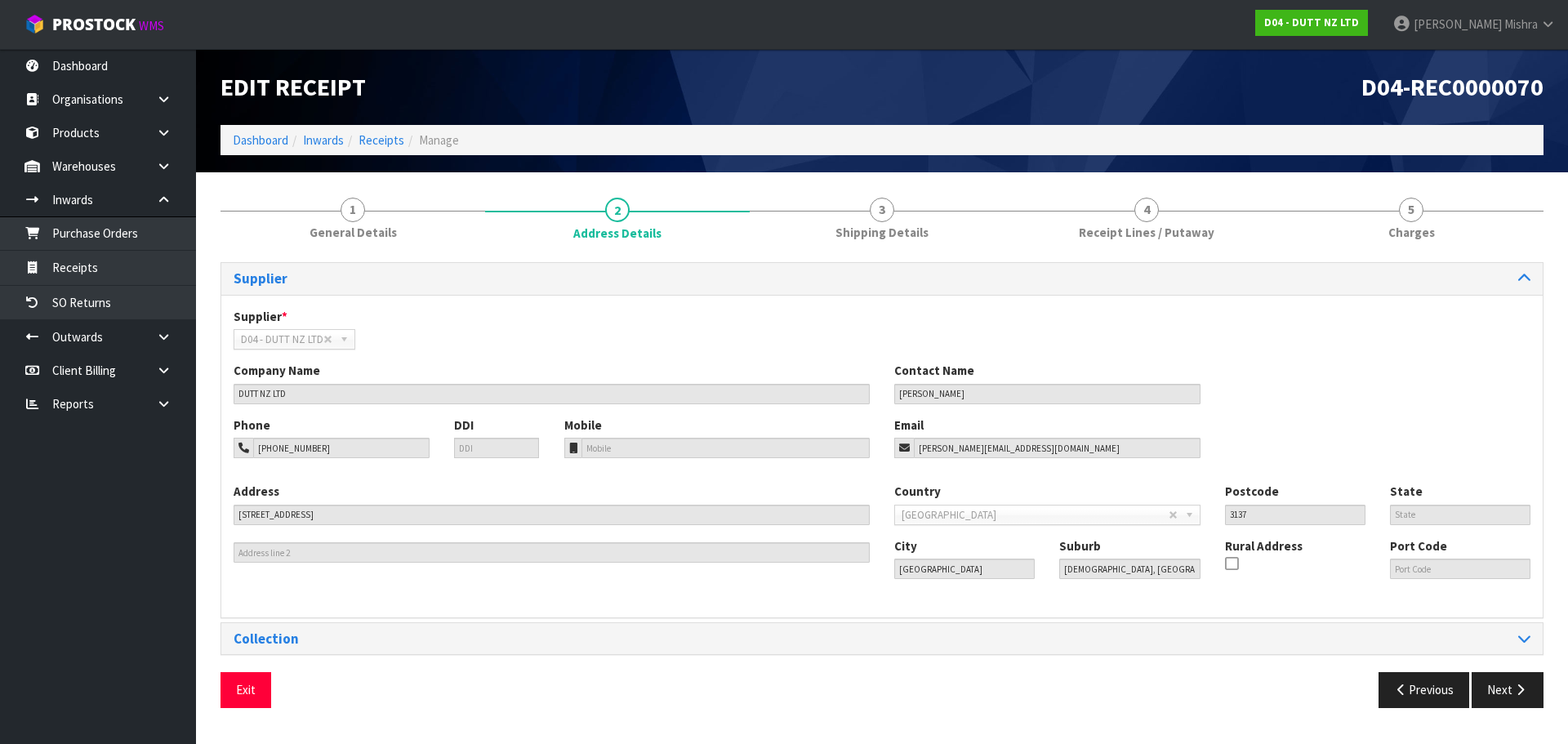
click at [1514, 708] on div "Exit Previous Next" at bounding box center [882, 695] width 1348 height 47
click at [1513, 705] on button "Next" at bounding box center [1508, 689] width 72 height 35
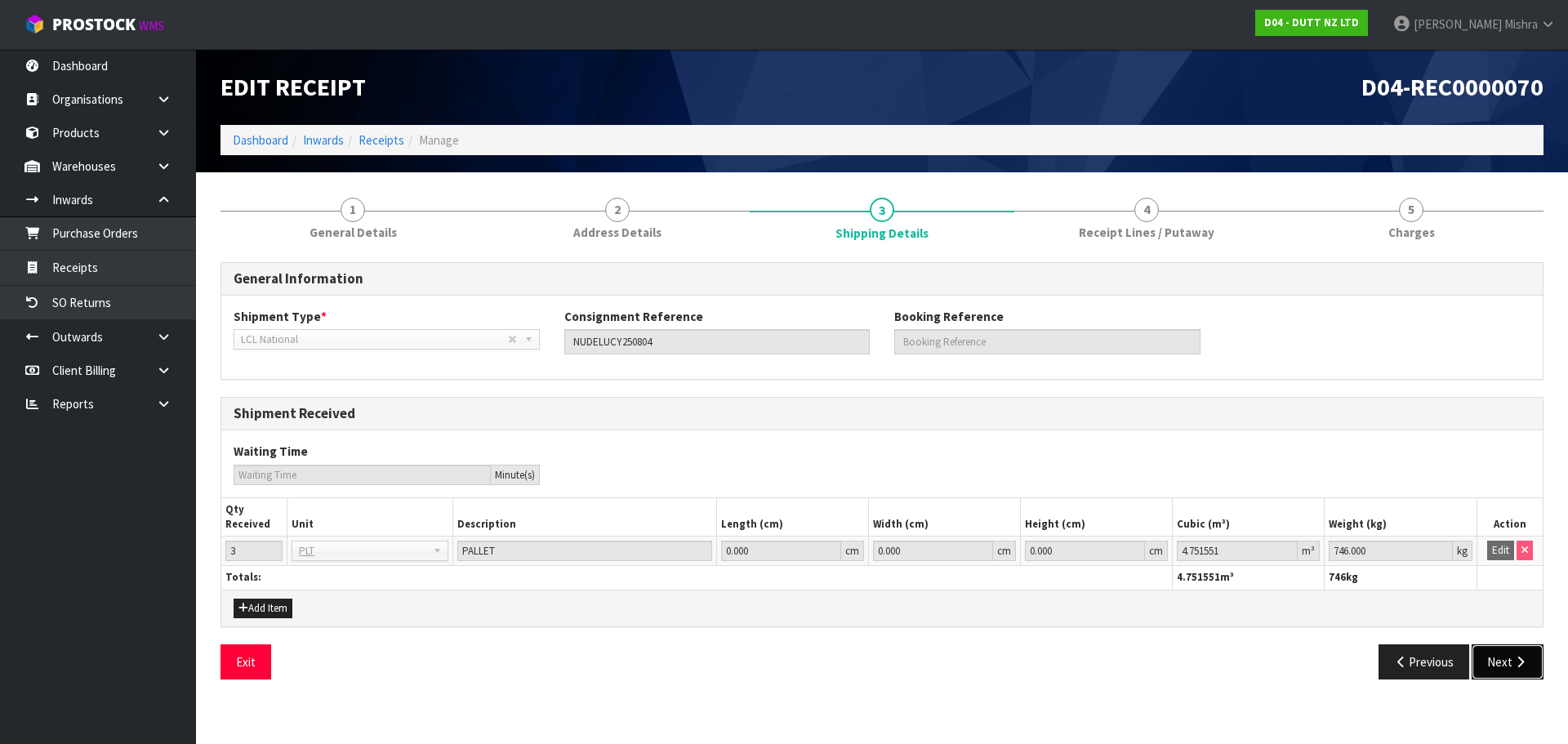
click at [1505, 674] on button "Next" at bounding box center [1508, 662] width 72 height 35
